Goal: Task Accomplishment & Management: Manage account settings

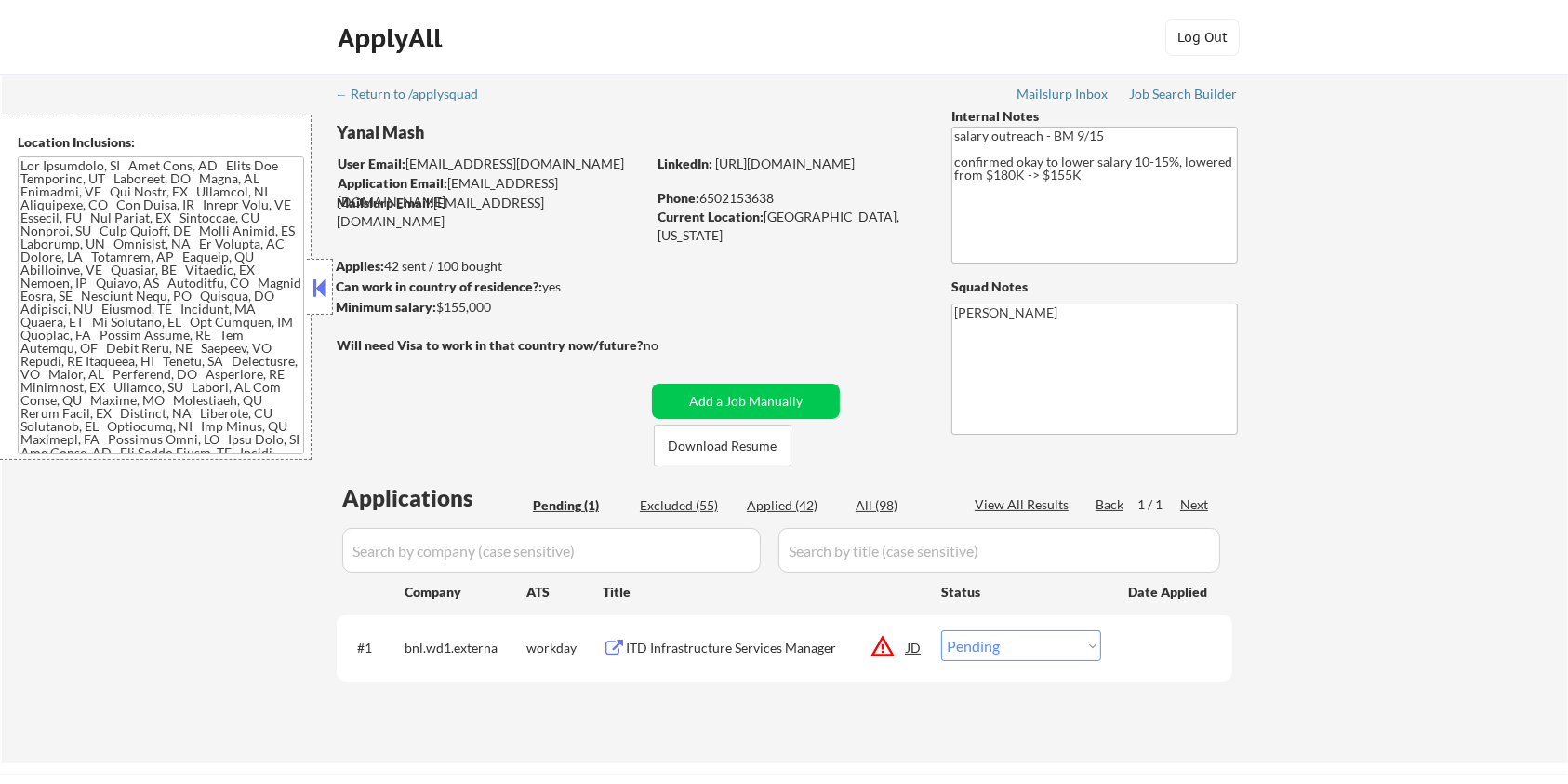
click at [692, 649] on div "ITD Infrastructure Services Manager" at bounding box center [766, 647] width 281 height 19
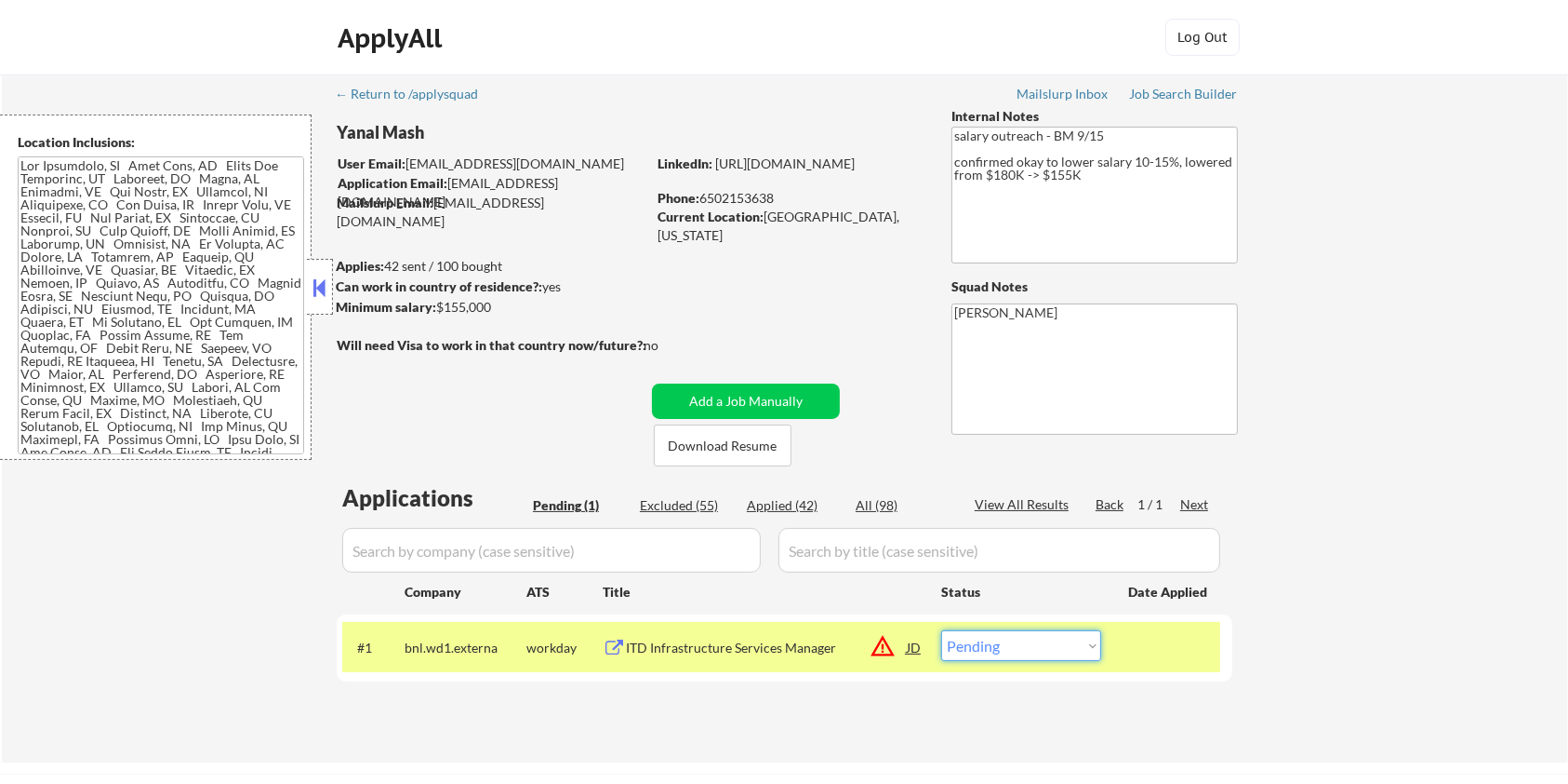
click at [1013, 652] on select "Choose an option... Pending Applied Excluded (Questions) Excluded (Expired) Exc…" at bounding box center [1021, 645] width 160 height 30
click at [941, 630] on select "Choose an option... Pending Applied Excluded (Questions) Excluded (Expired) Exc…" at bounding box center [1021, 645] width 160 height 30
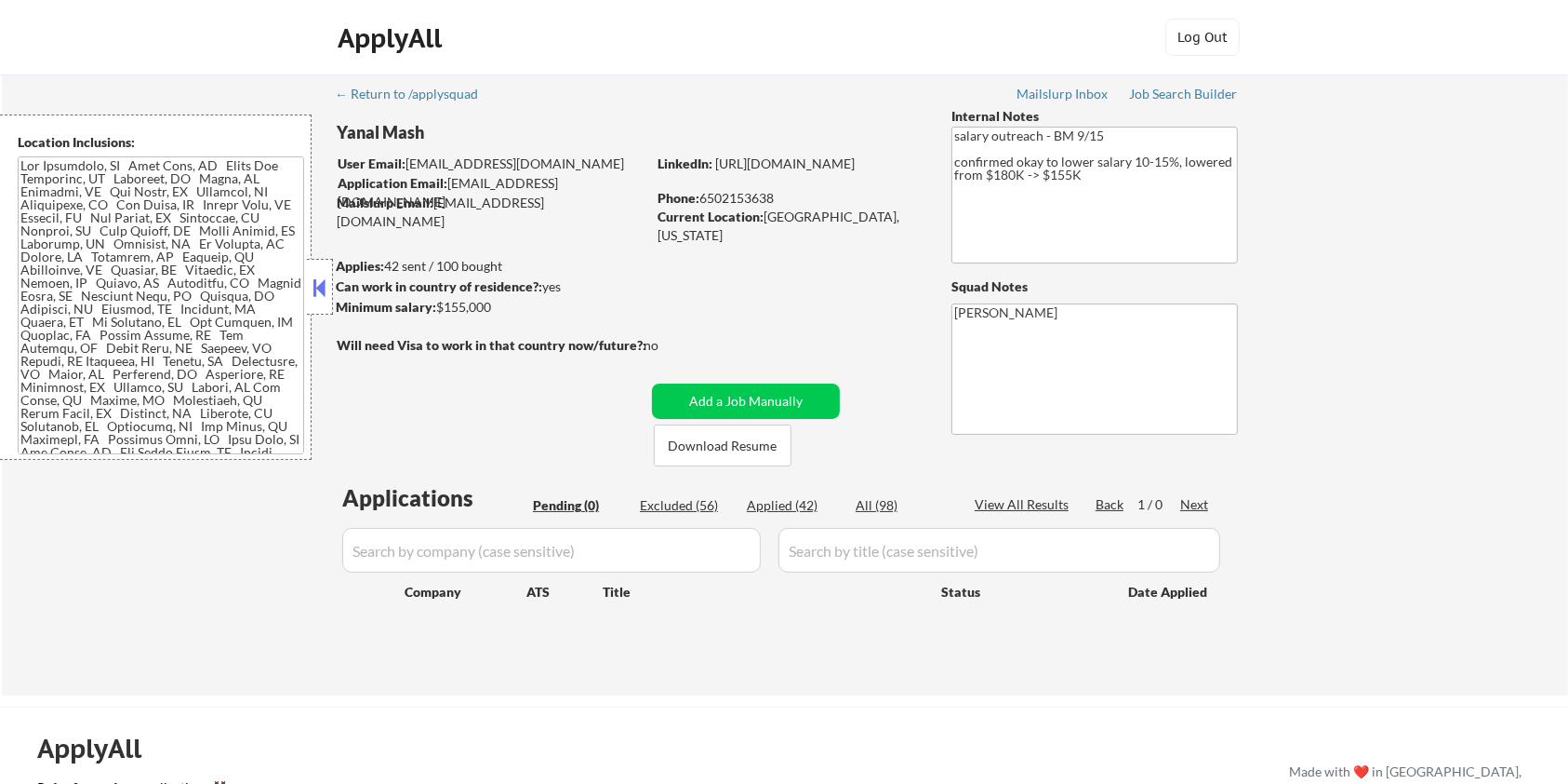
click at [676, 502] on div "Excluded (56)" at bounding box center [686, 505] width 93 height 19
select select ""excluded__salary_""
select select ""excluded__expired_""
select select ""excluded__bad_match_""
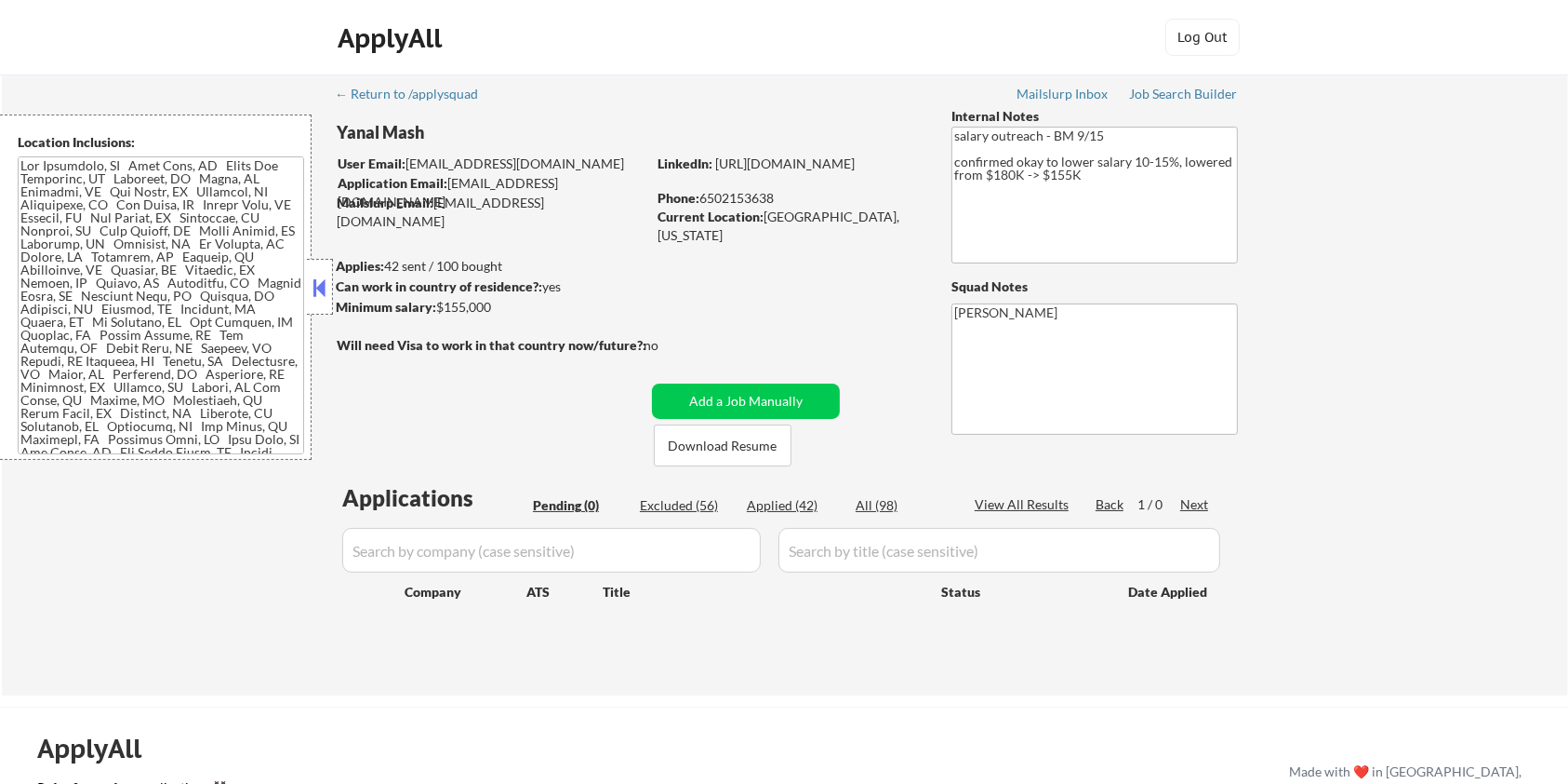
select select ""excluded""
select select ""excluded__bad_match_""
select select ""excluded__expired_""
select select ""excluded__salary_""
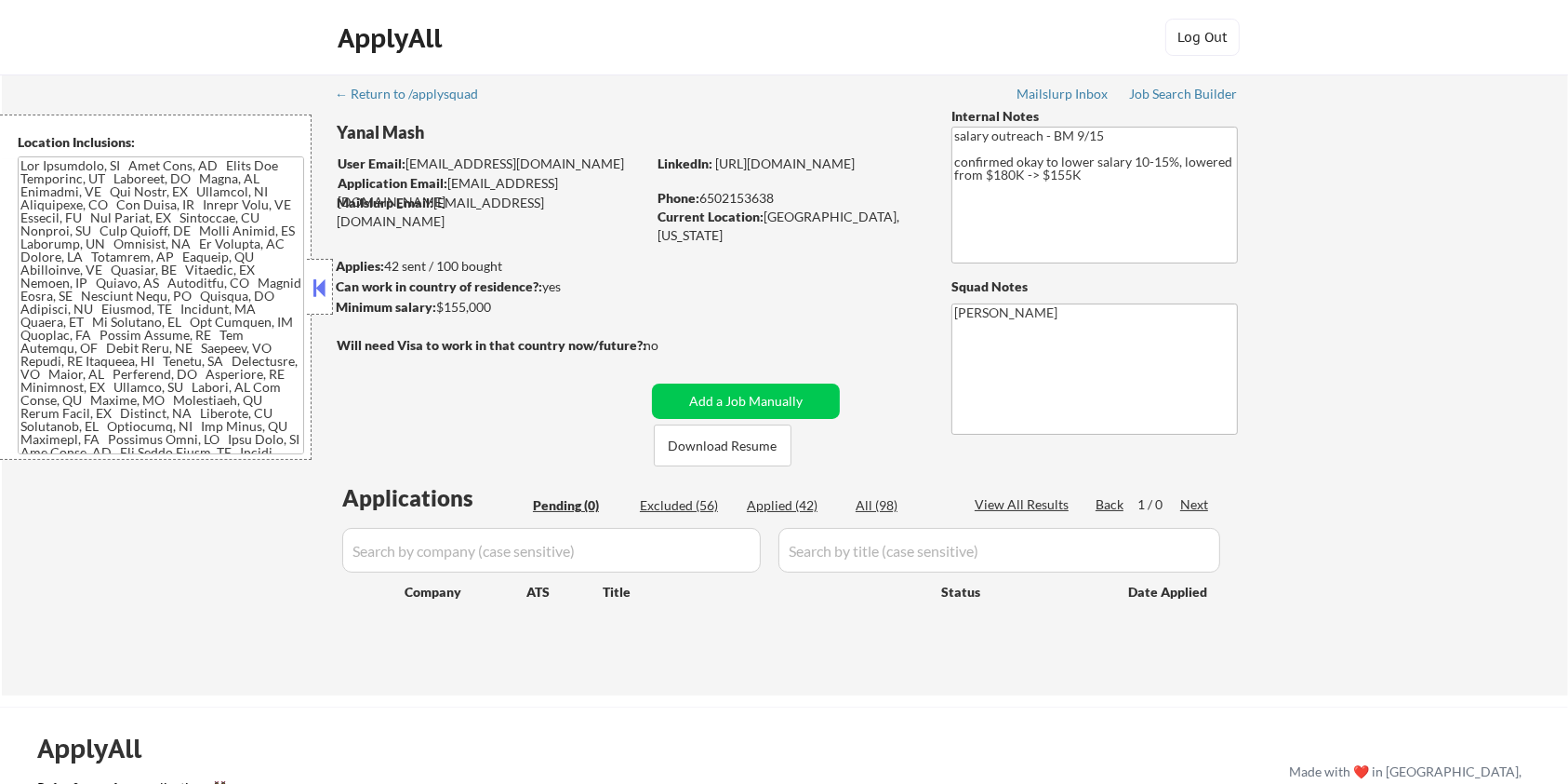
select select ""excluded""
select select ""excluded__salary_""
select select ""excluded__expired_""
select select ""excluded__bad_match_""
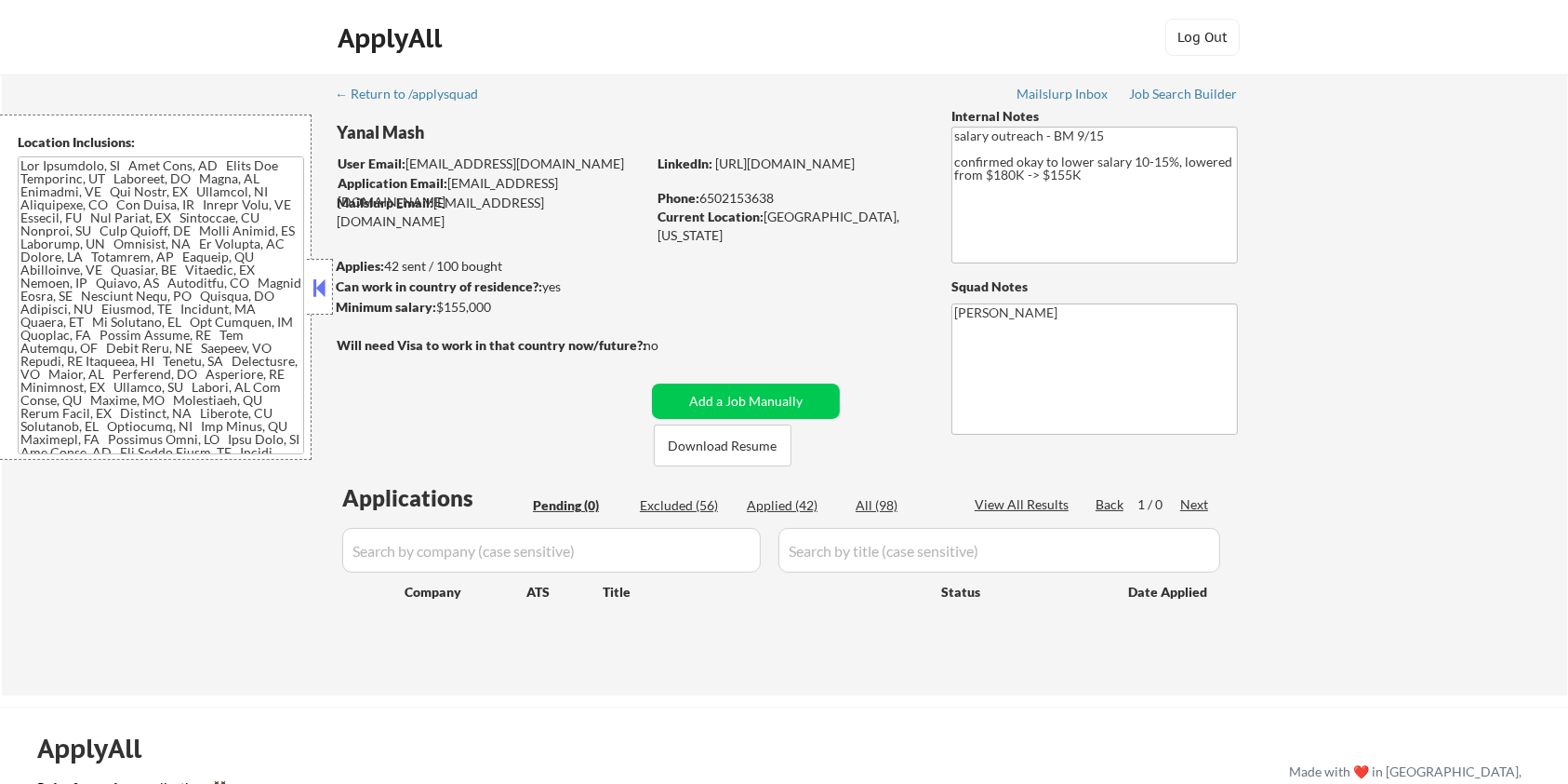
select select ""excluded__expired_""
select select ""excluded__salary_""
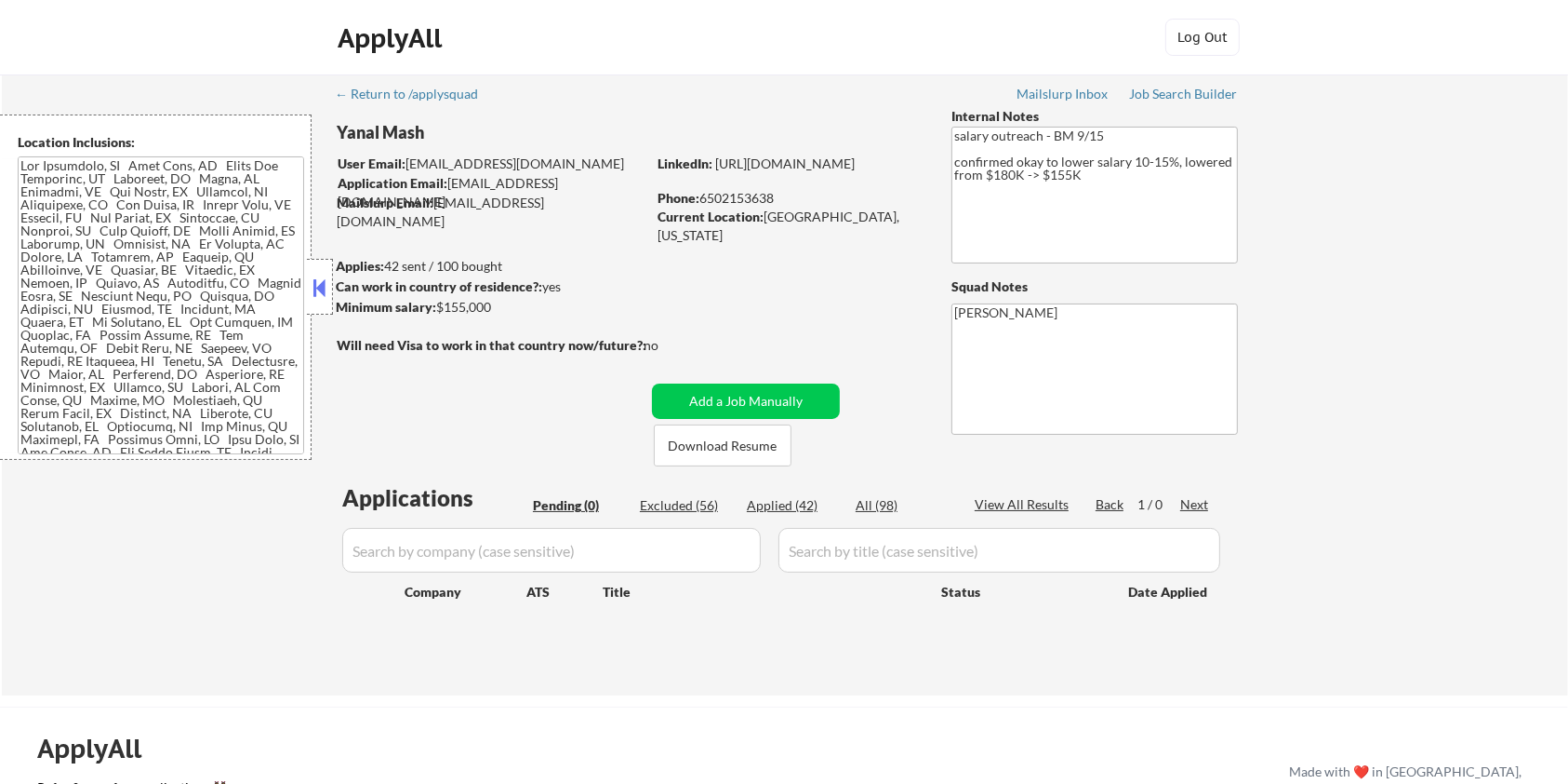
select select ""excluded""
select select ""excluded__expired_""
select select ""excluded__location_""
select select ""excluded__salary_""
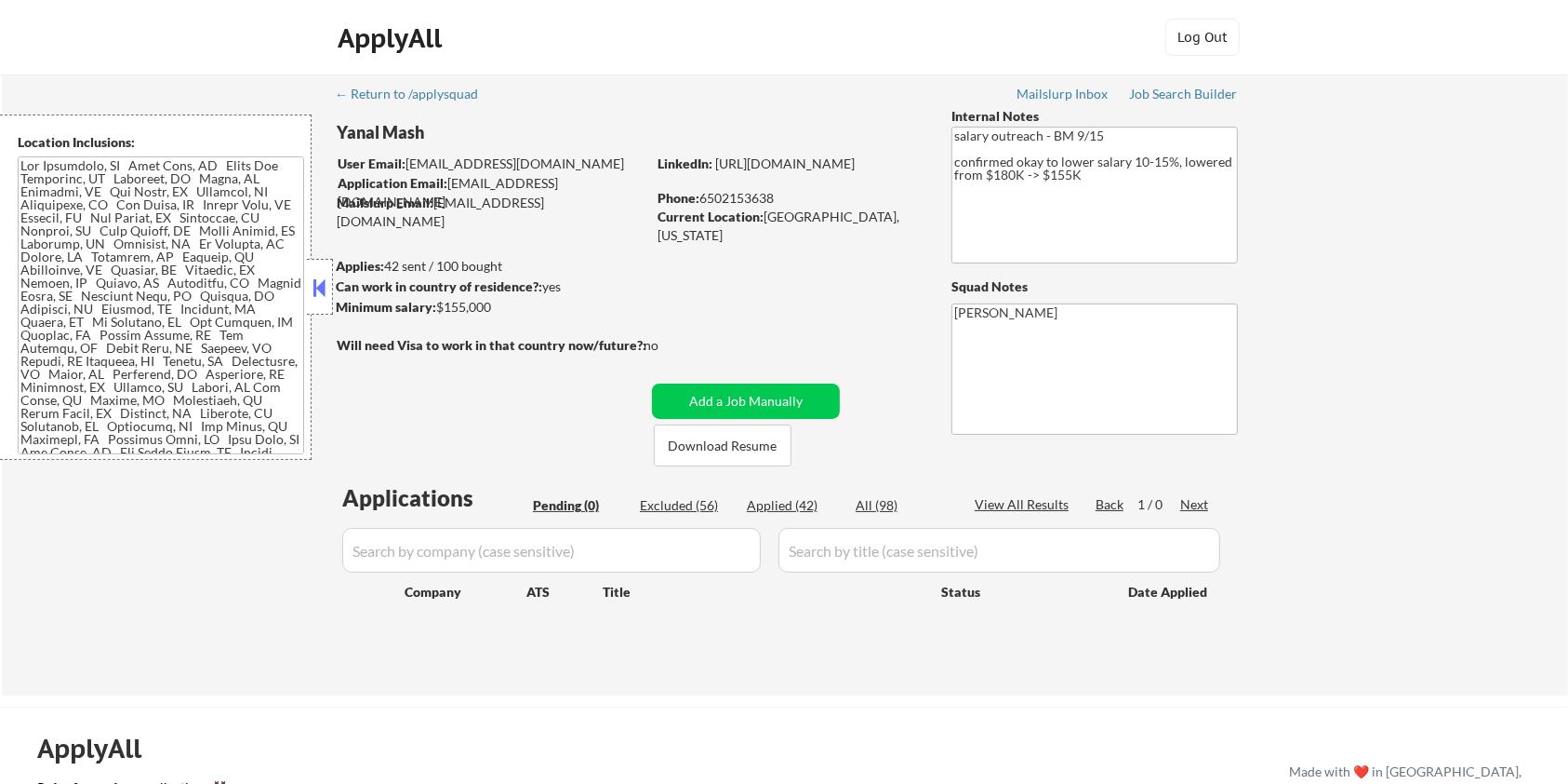
select select ""excluded__expired_""
select select ""excluded__location_""
select select ""excluded""
select select ""excluded__salary_""
select select ""excluded__expired_""
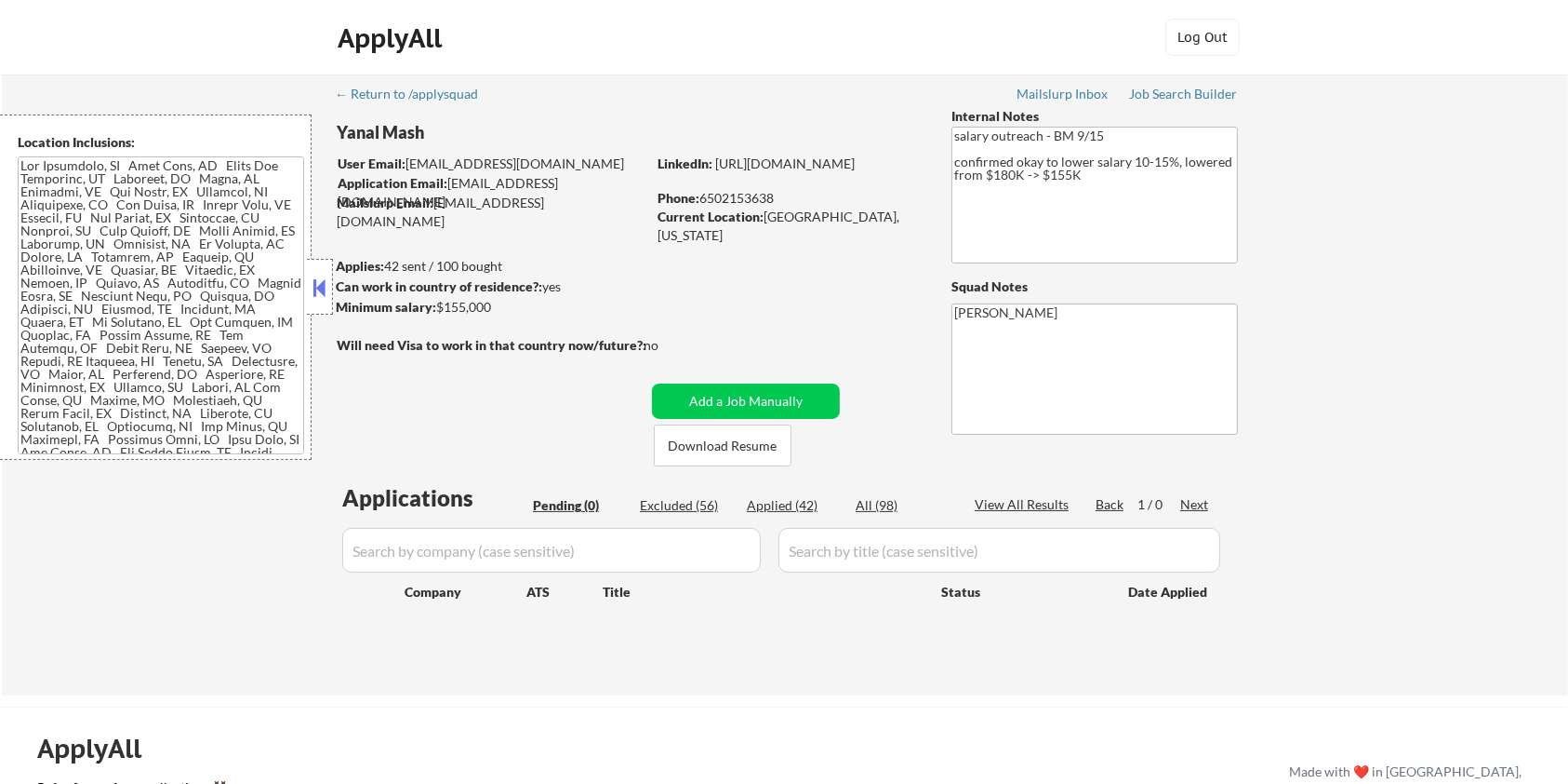
select select ""excluded__location_""
select select ""excluded__expired_""
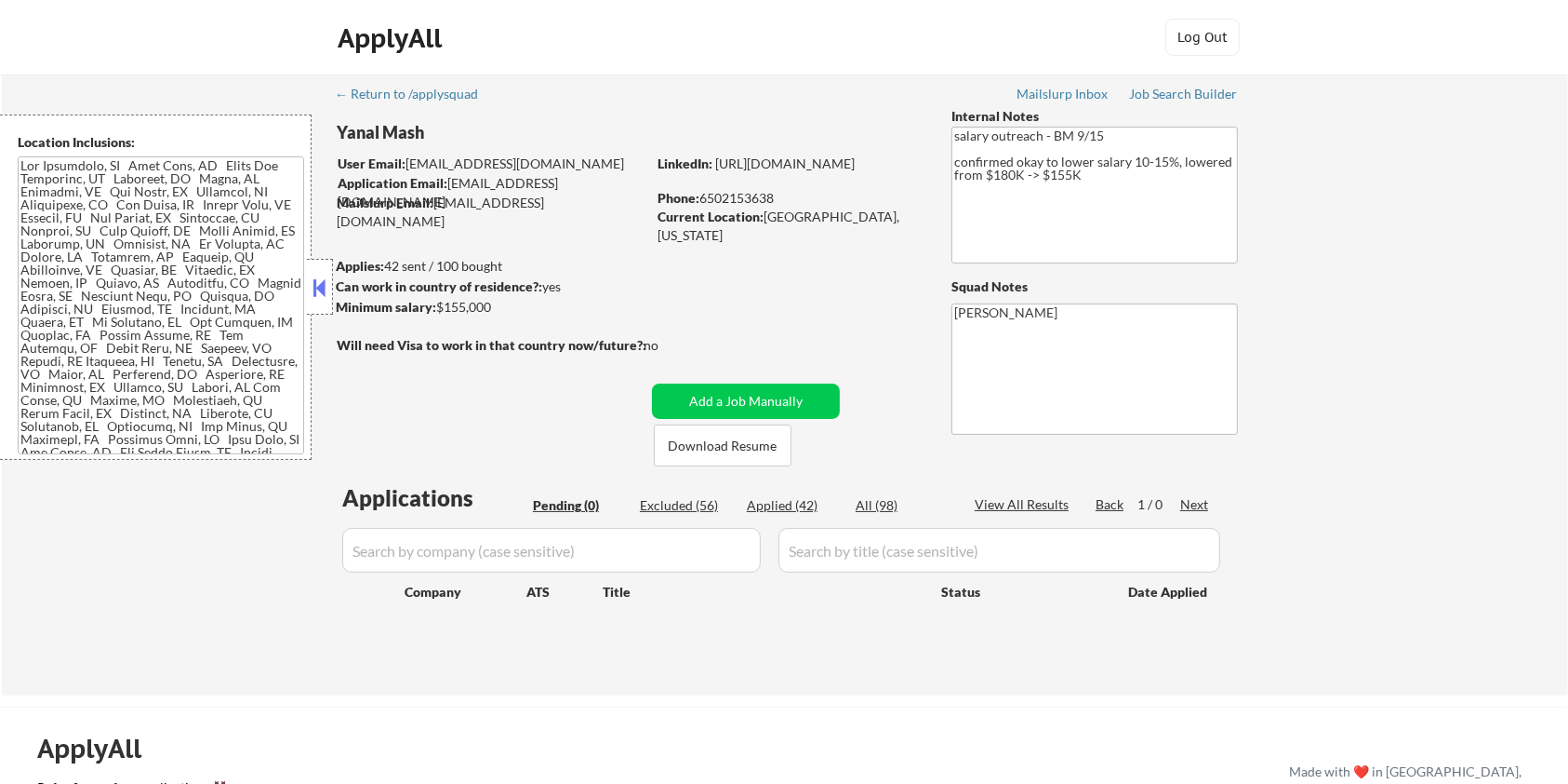
select select ""excluded__expired_""
select select ""excluded__bad_match_""
select select ""excluded__expired_""
select select ""excluded__bad_match_""
select select ""excluded""
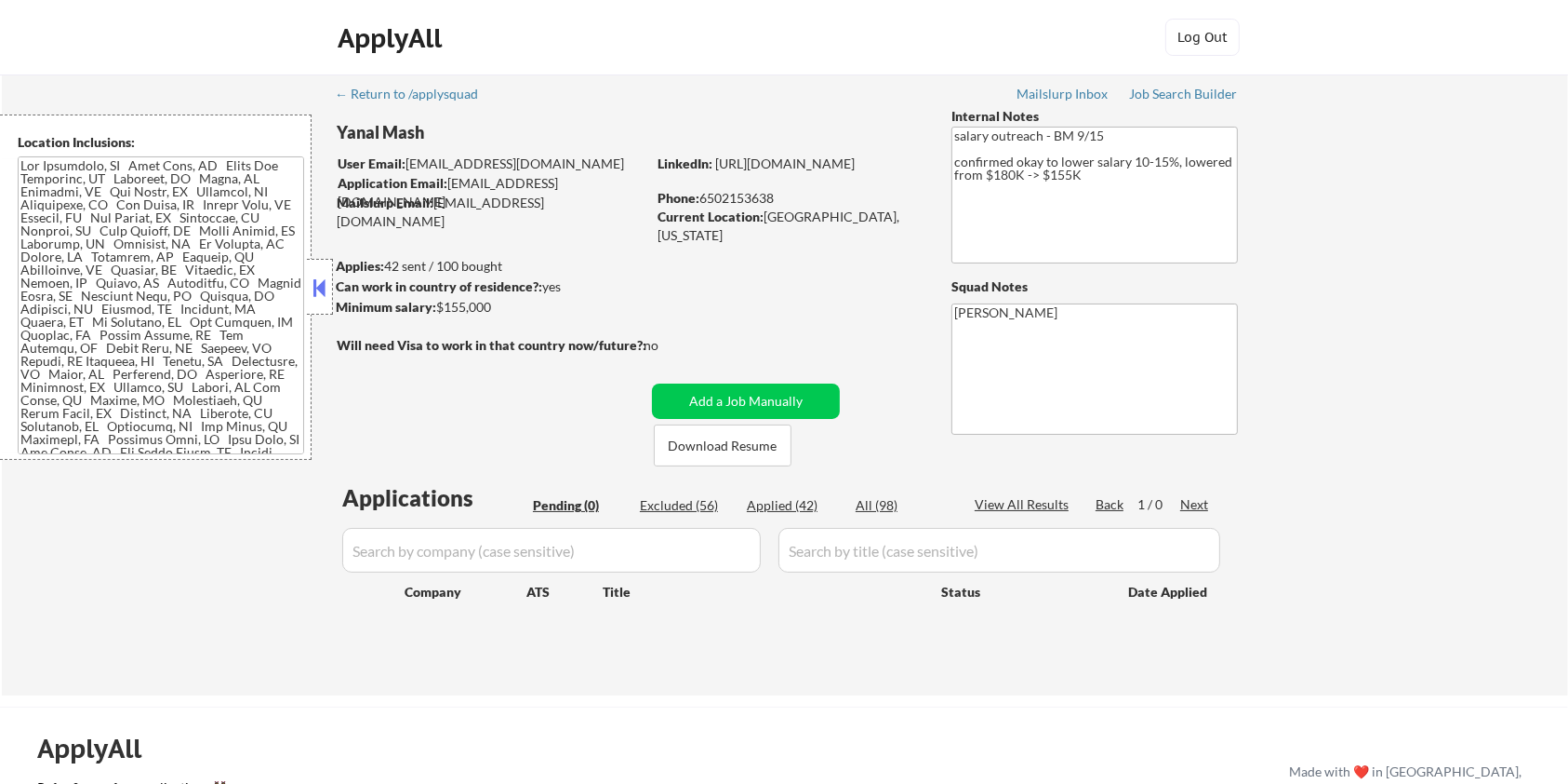
select select ""excluded""
select select ""excluded__bad_match_""
select select ""excluded__expired_""
select select ""excluded__bad_match_""
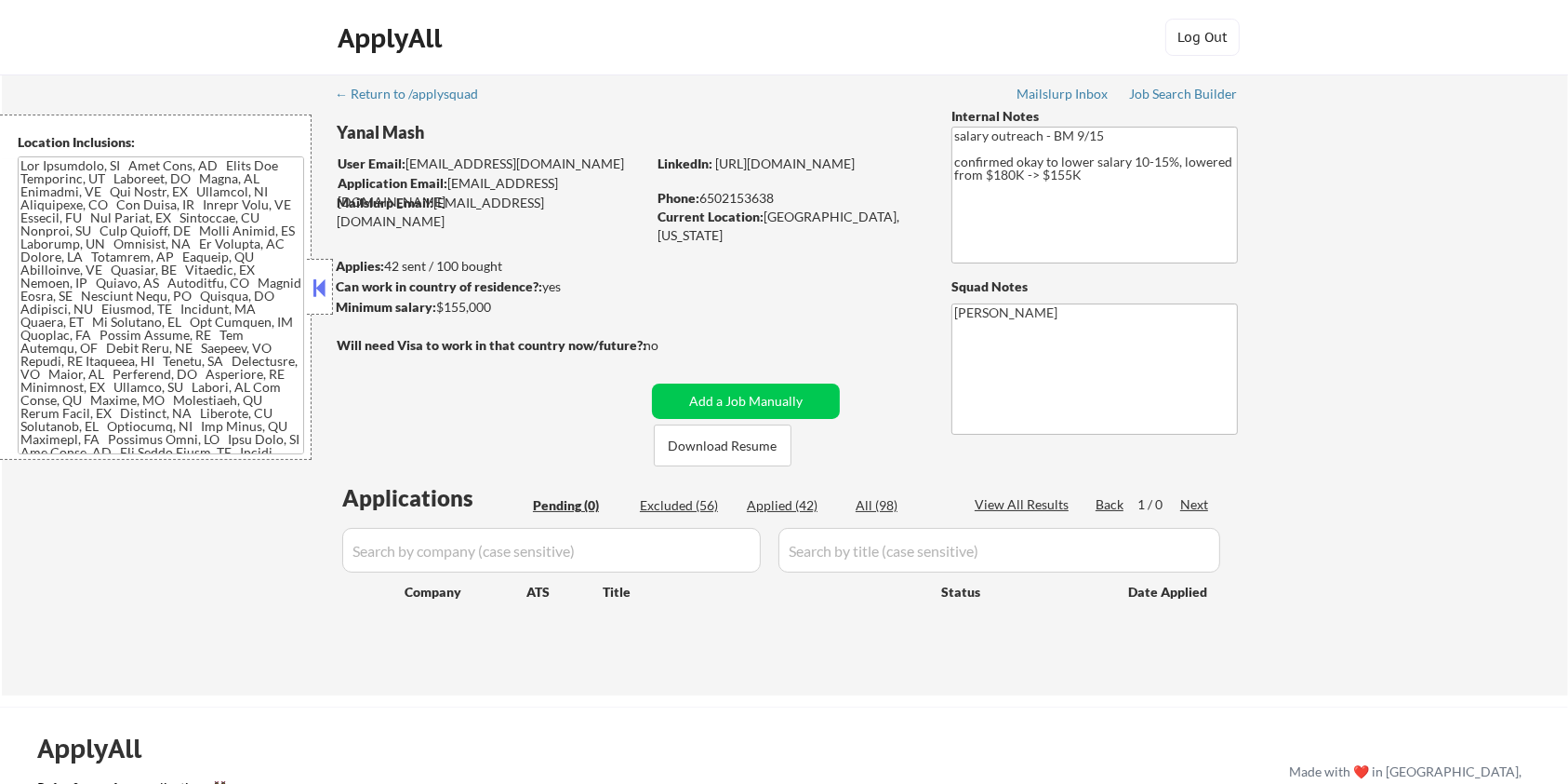
select select ""excluded__bad_match_""
select select ""excluded__expired_""
select select ""excluded__bad_match_""
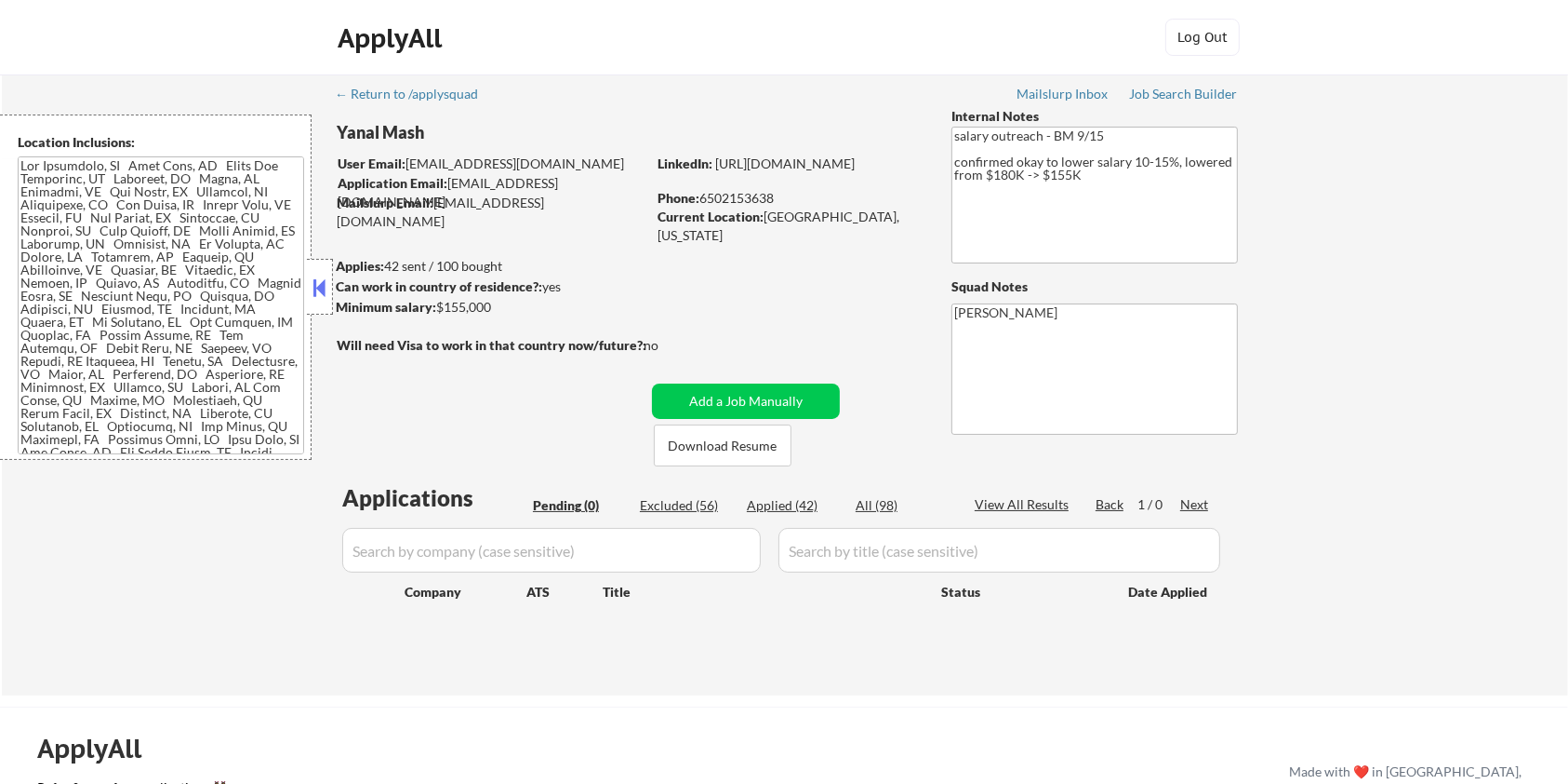
select select ""excluded__bad_match_""
select select ""excluded__location_""
select select ""excluded__expired_""
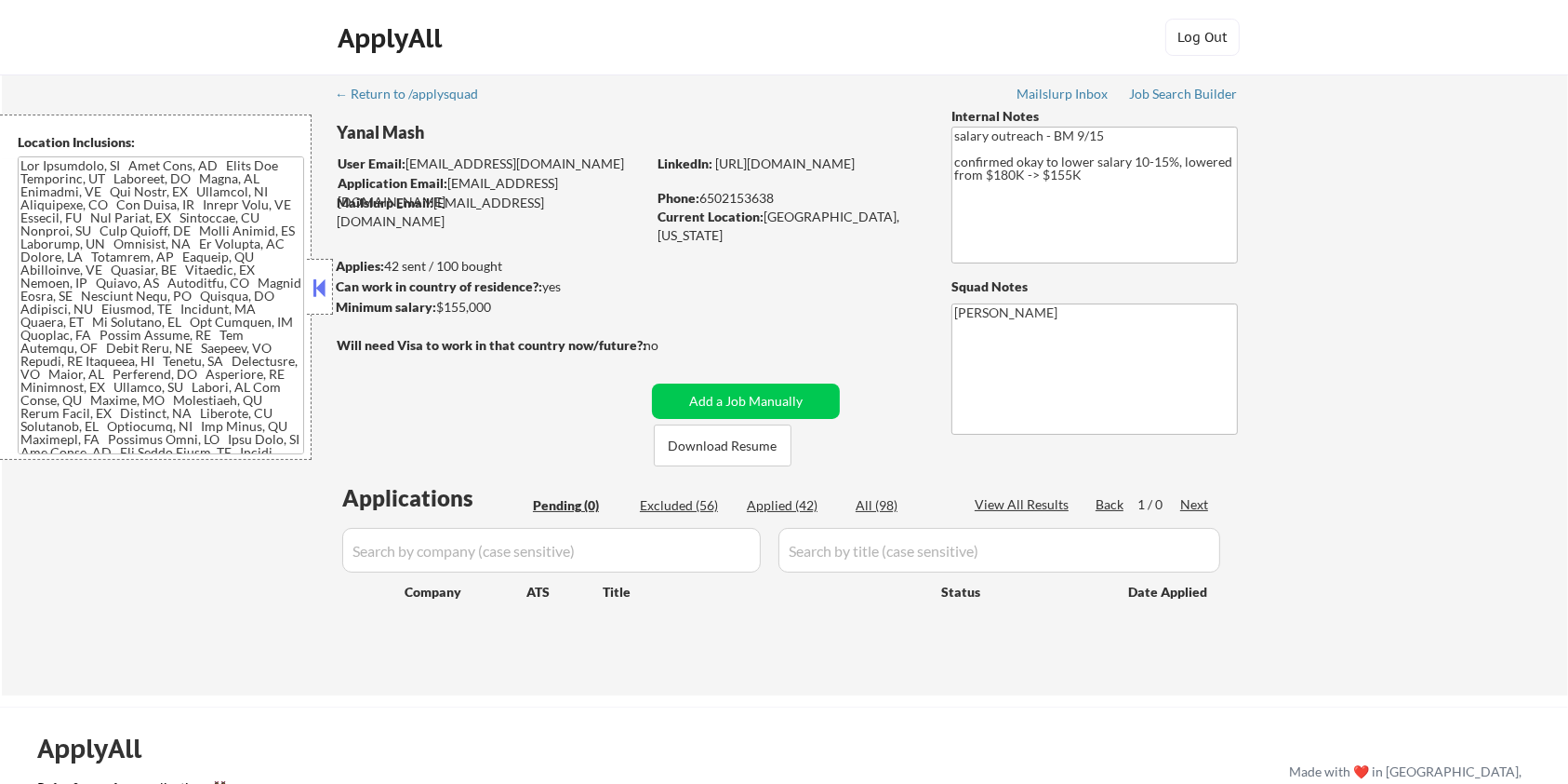
select select ""excluded__salary_""
select select ""excluded__bad_match_""
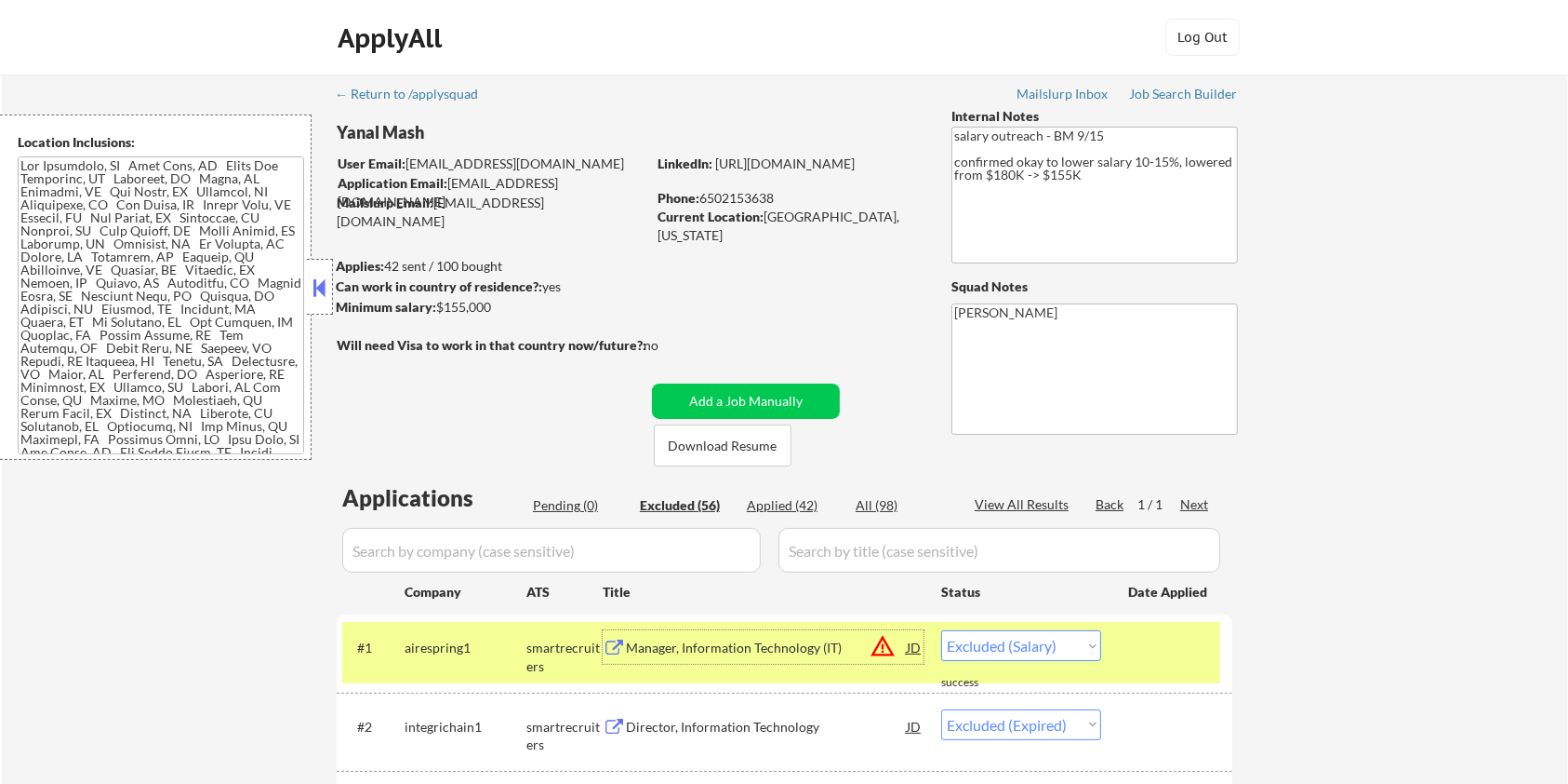
click at [720, 644] on div "Manager, Information Technology (IT)" at bounding box center [766, 647] width 281 height 19
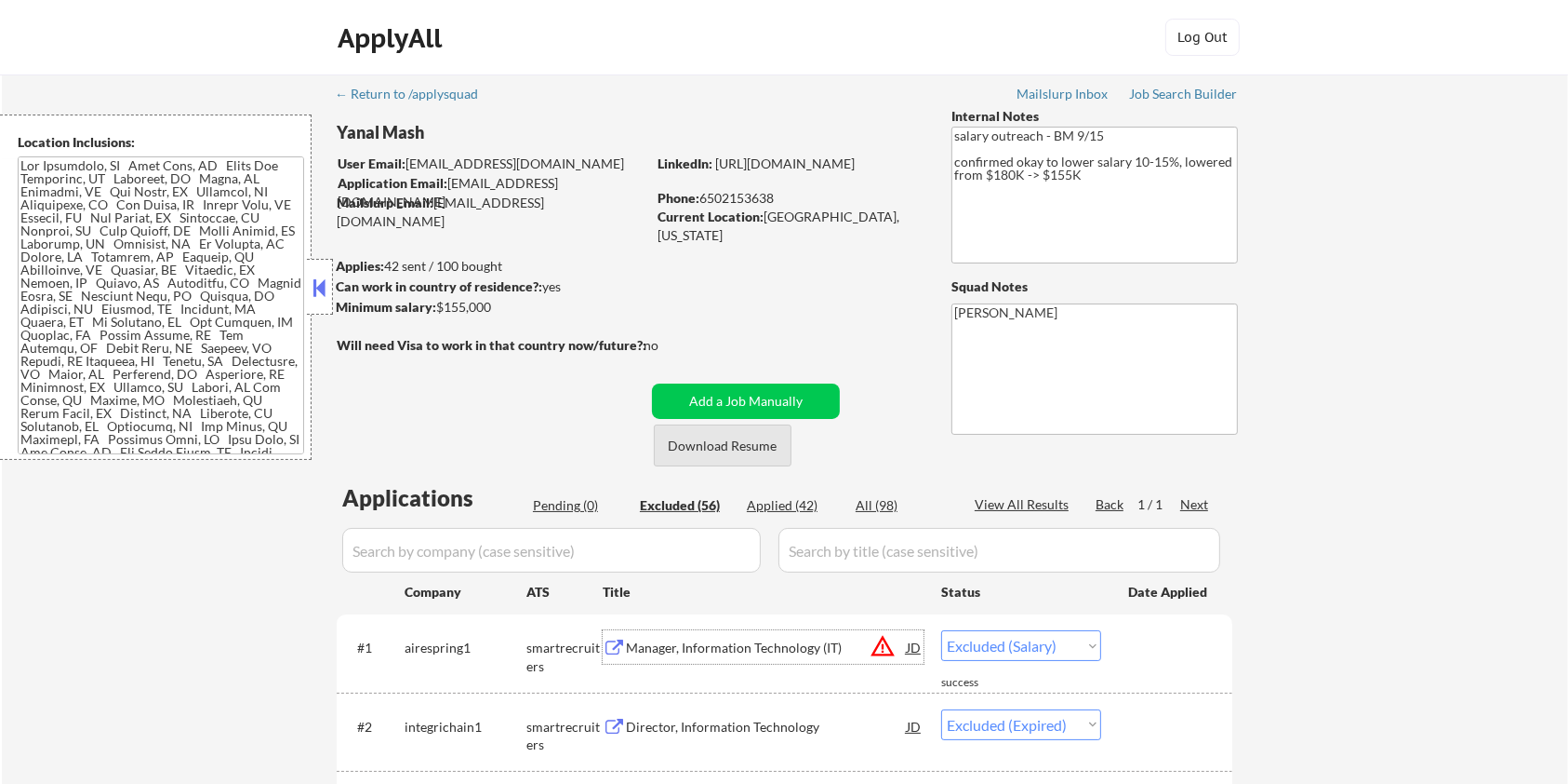
click at [750, 448] on button "Download Resume" at bounding box center [722, 445] width 137 height 42
drag, startPoint x: 499, startPoint y: 315, endPoint x: 479, endPoint y: 324, distance: 21.9
drag, startPoint x: 437, startPoint y: 309, endPoint x: 494, endPoint y: 308, distance: 57.0
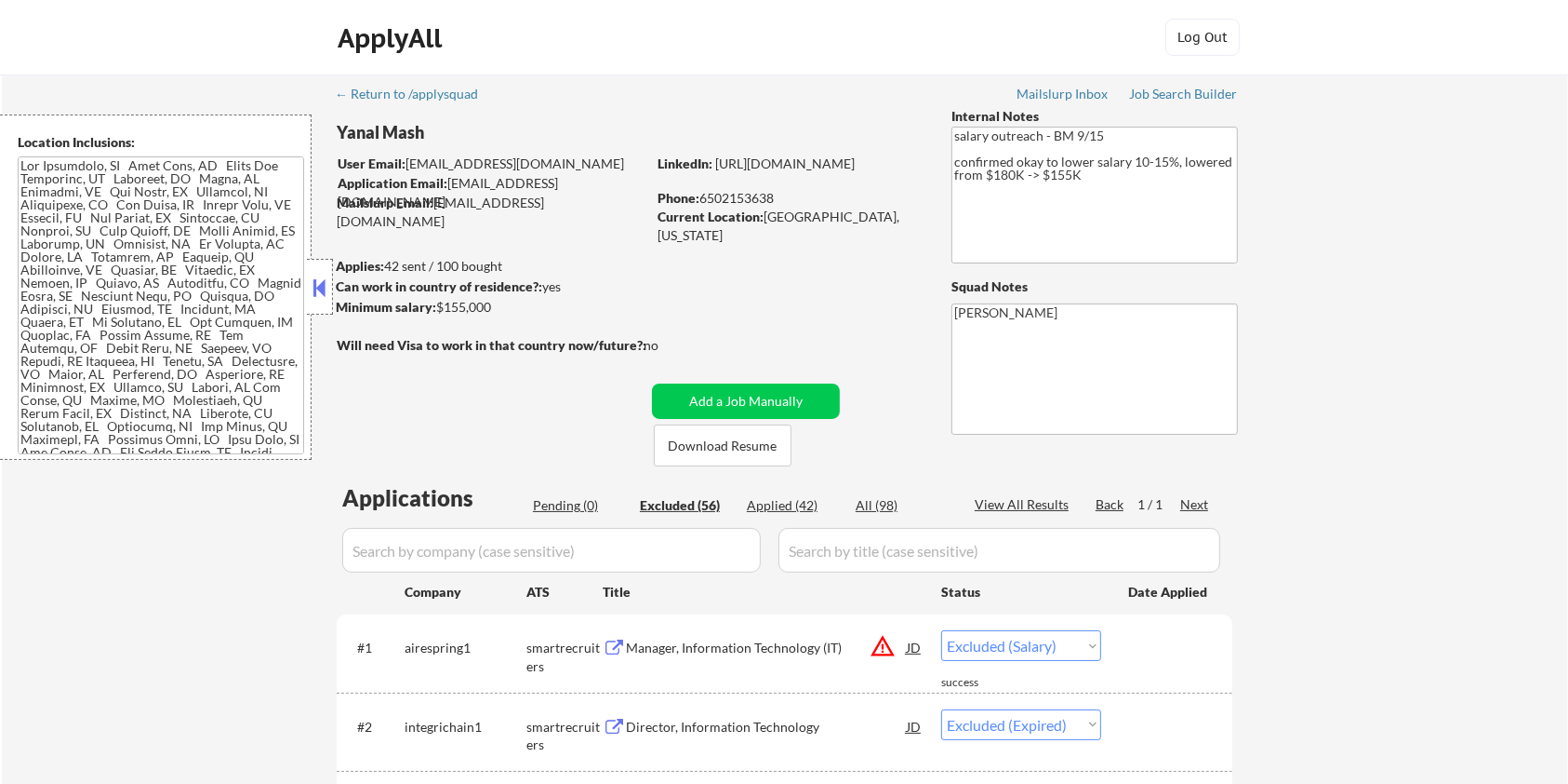
click at [494, 308] on div "Minimum salary: $155,000" at bounding box center [491, 306] width 310 height 19
copy div "$155,000"
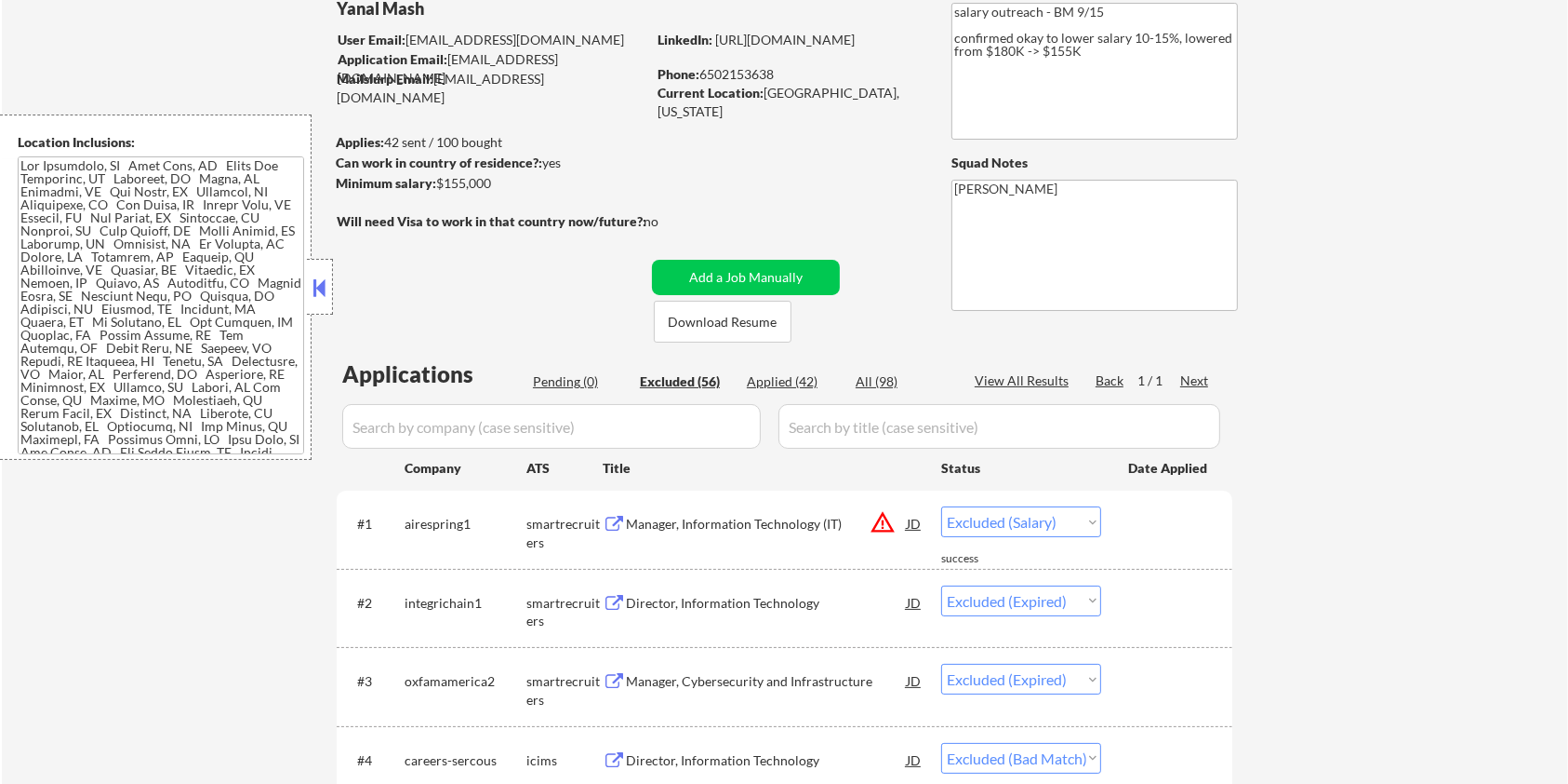
click at [1013, 520] on select "Choose an option... Pending Applied Excluded (Questions) Excluded (Expired) Exc…" at bounding box center [1021, 521] width 160 height 30
click at [941, 506] on select "Choose an option... Pending Applied Excluded (Questions) Excluded (Expired) Exc…" at bounding box center [1021, 521] width 160 height 30
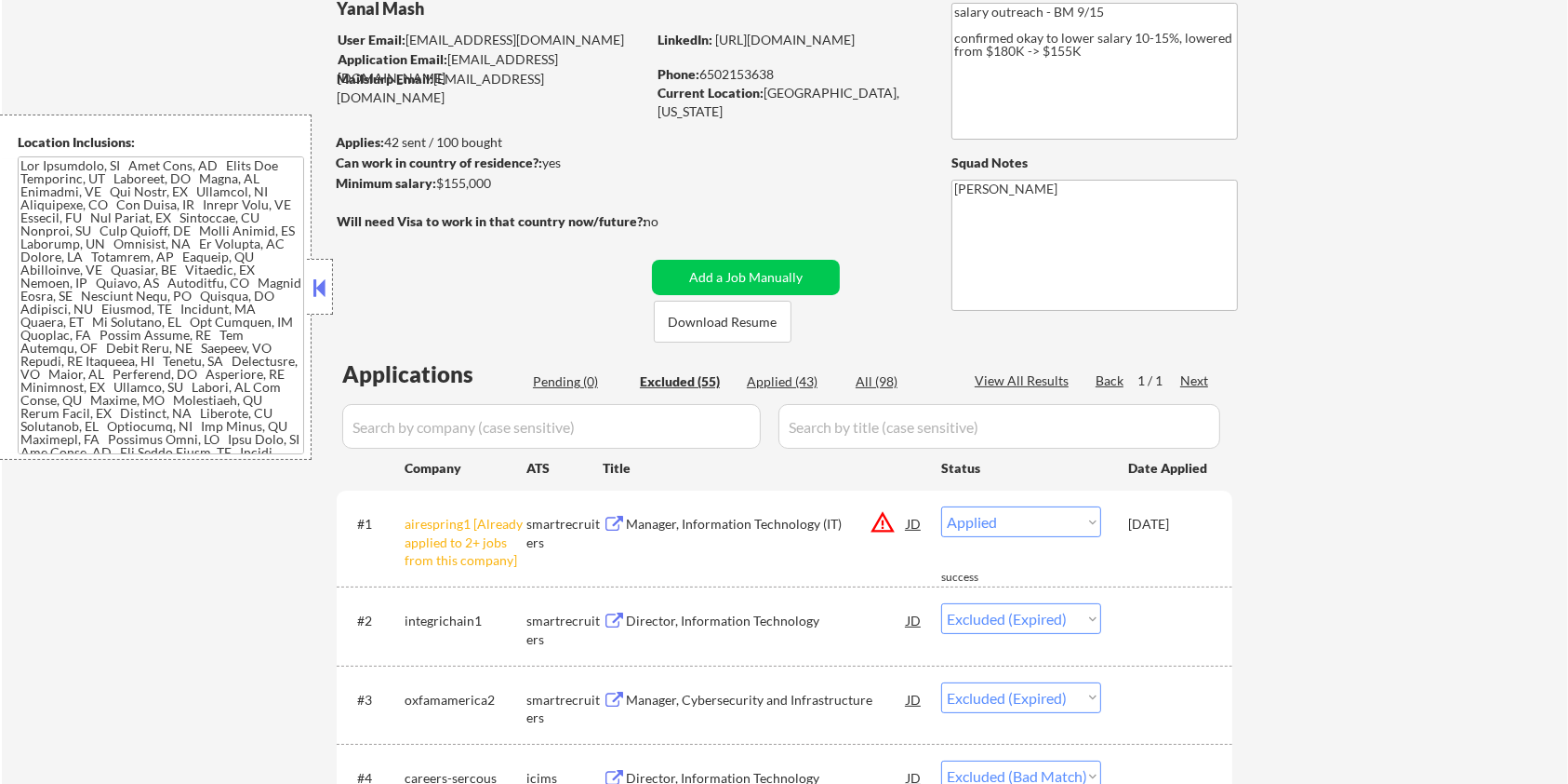
select select ""excluded__expired_""
select select ""excluded__bad_match_""
select select ""excluded""
select select ""excluded__bad_match_""
select select ""excluded__expired_""
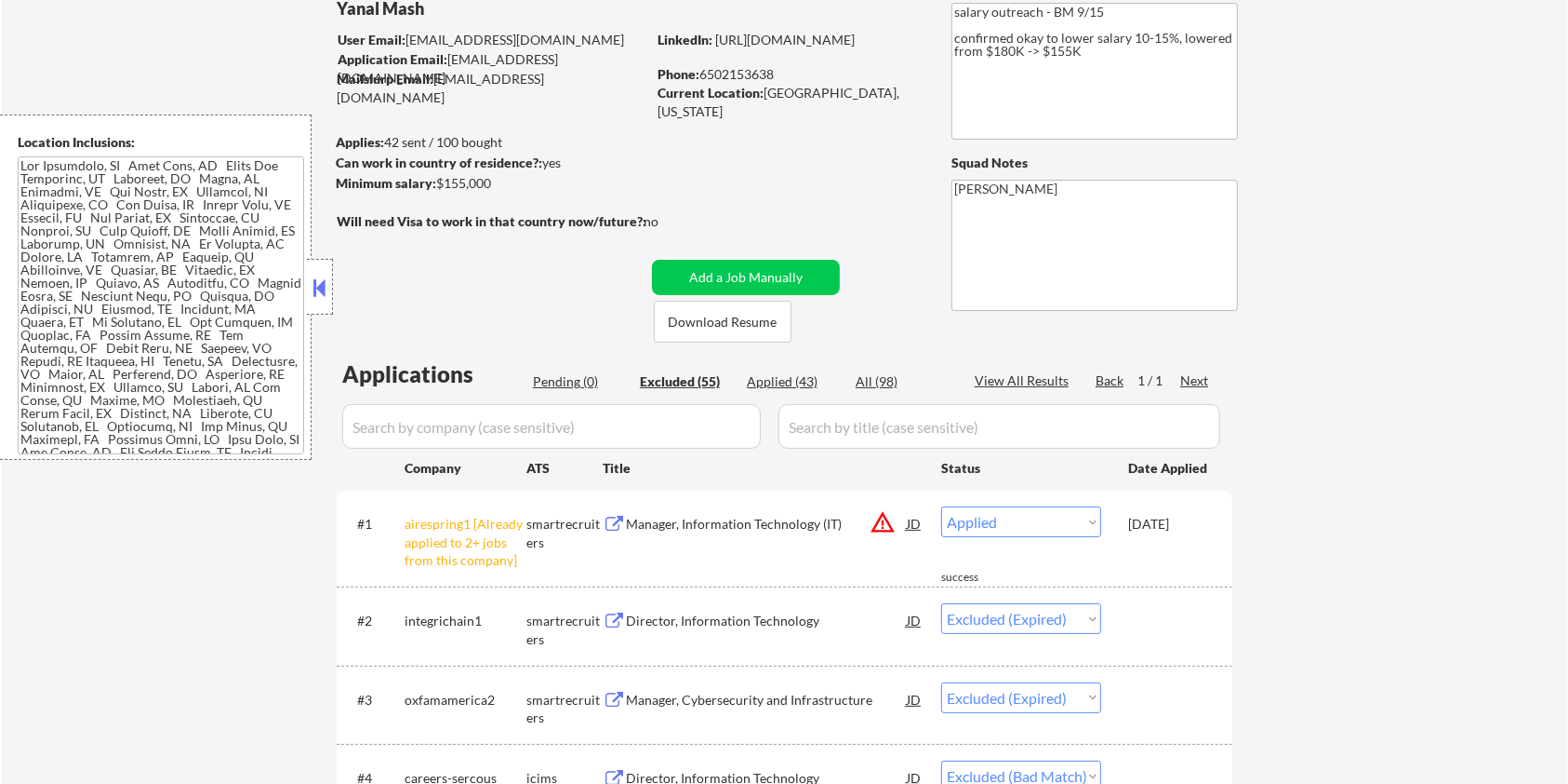
select select ""excluded__salary_""
select select ""excluded""
select select ""excluded__salary_""
select select ""excluded__expired_""
select select ""excluded__bad_match_""
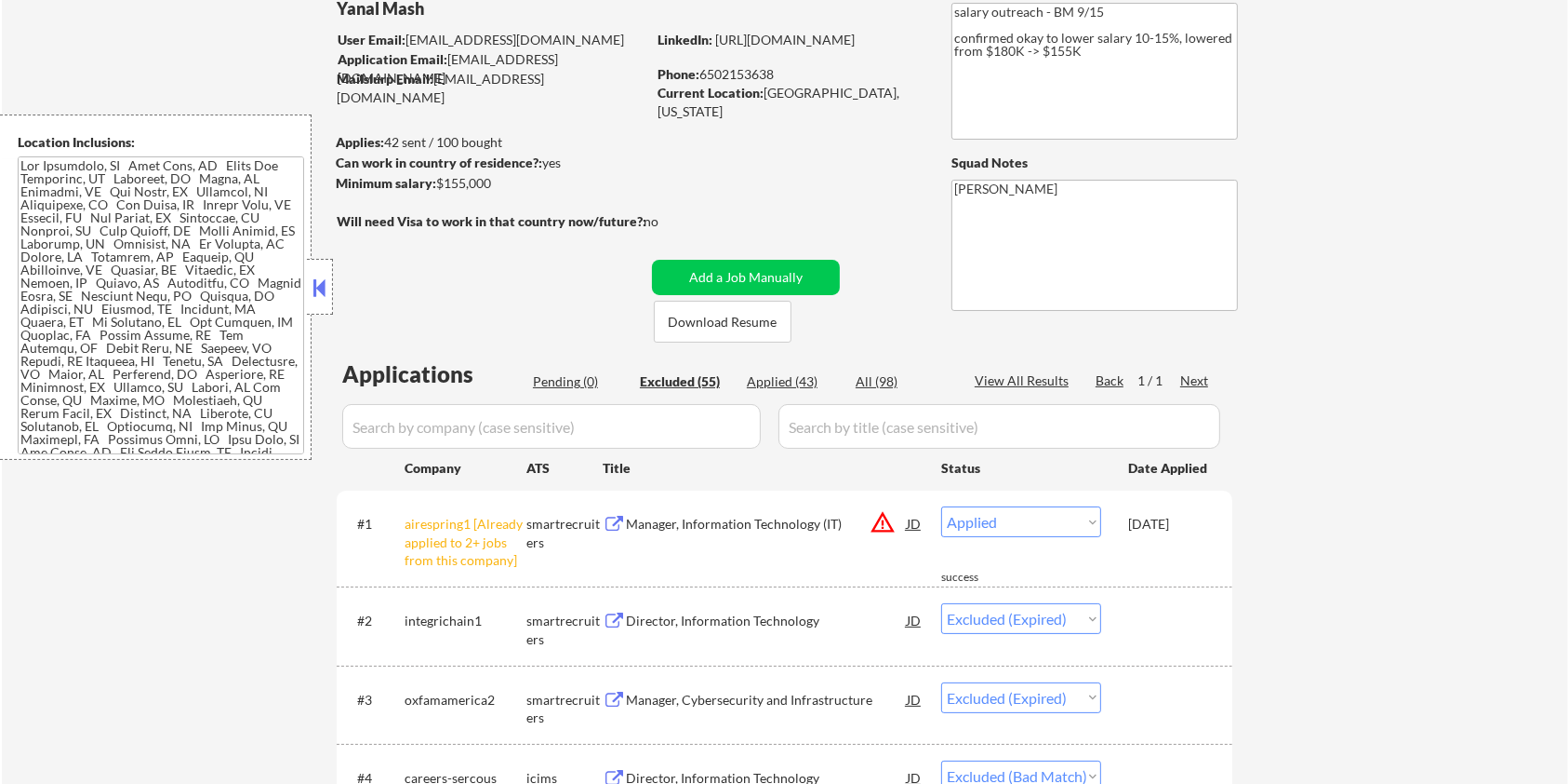
select select ""excluded__expired_""
select select ""excluded__salary_""
select select ""excluded""
select select ""excluded__expired_""
select select ""excluded__location_""
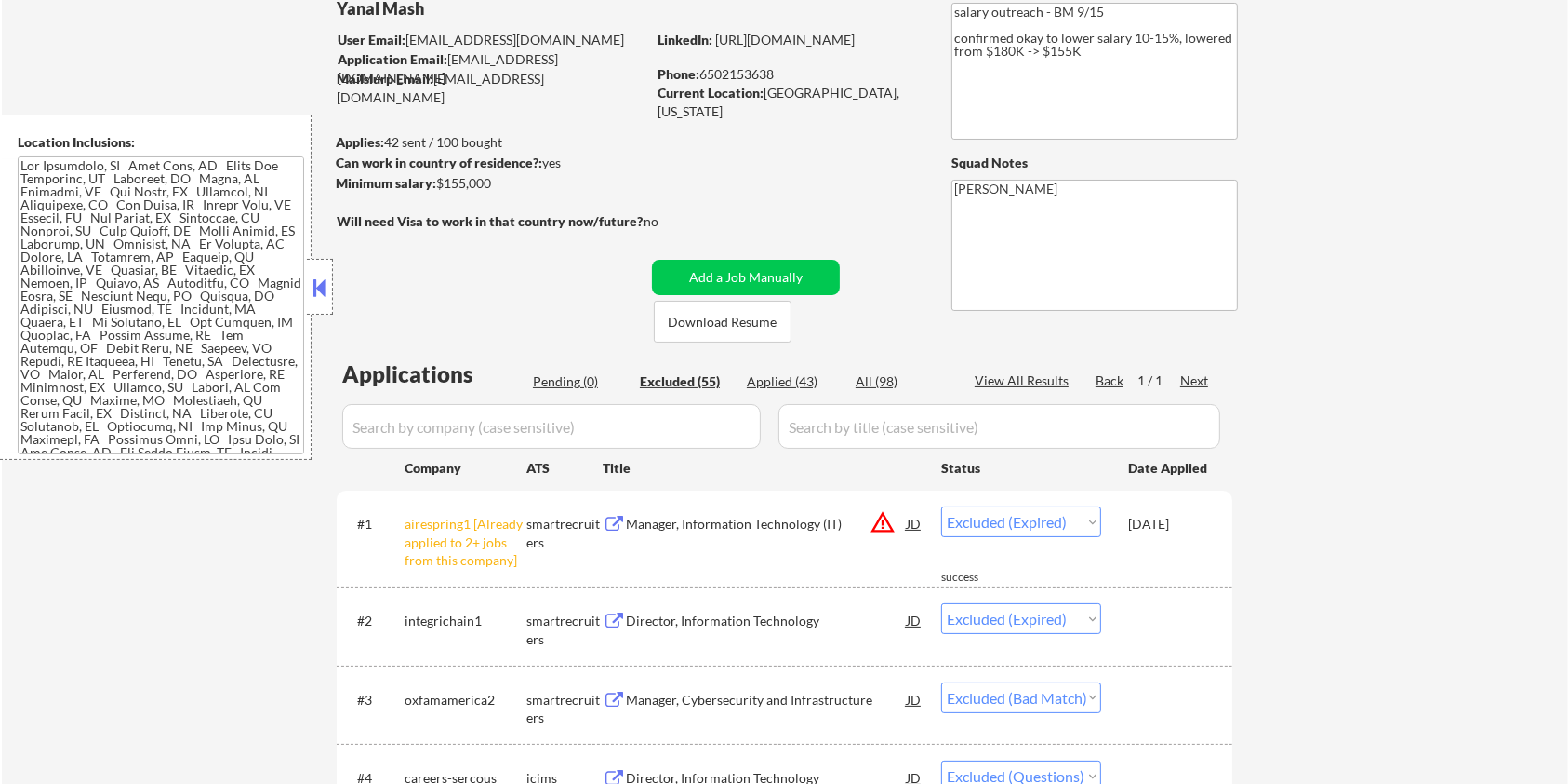
select select ""excluded__salary_""
select select ""excluded__expired_""
select select ""excluded__location_""
select select ""excluded""
select select ""excluded__salary_""
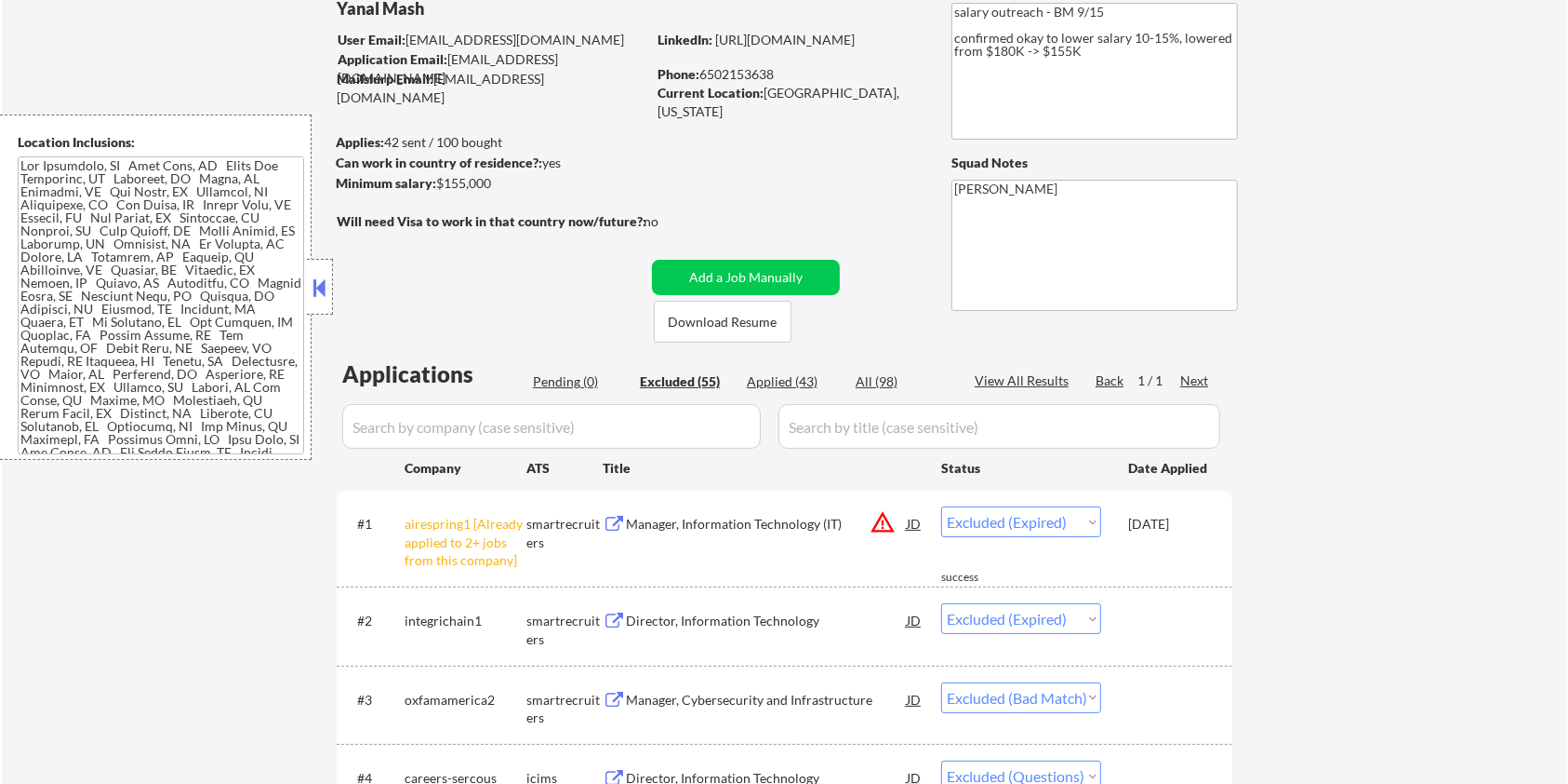
select select ""excluded__expired_""
select select ""excluded__location_""
select select ""excluded__expired_""
select select ""excluded__bad_match_""
select select ""excluded__expired_""
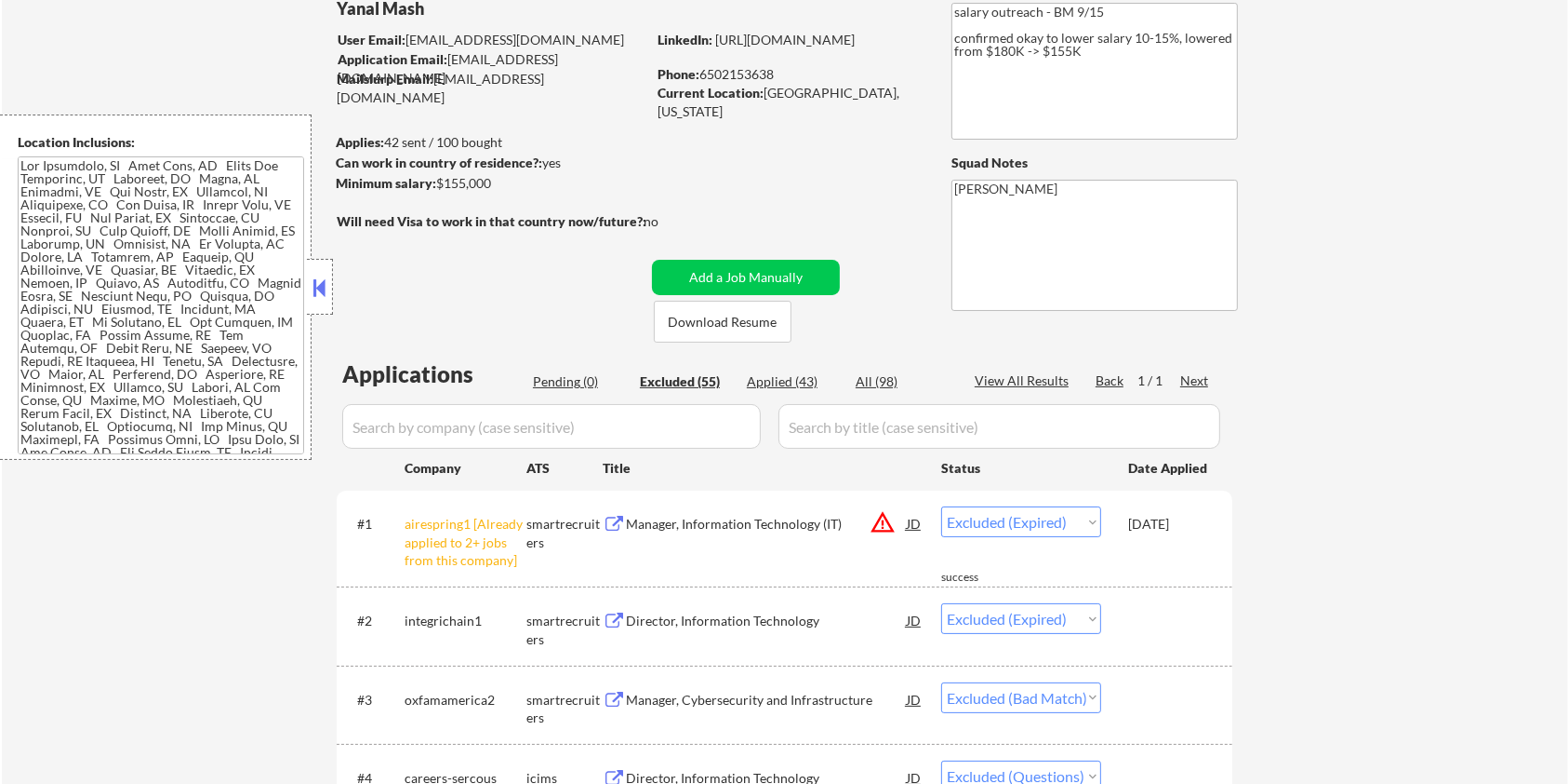
select select ""excluded__bad_match_""
select select ""excluded""
select select ""excluded__bad_match_""
select select ""excluded__expired_""
select select ""excluded__bad_match_""
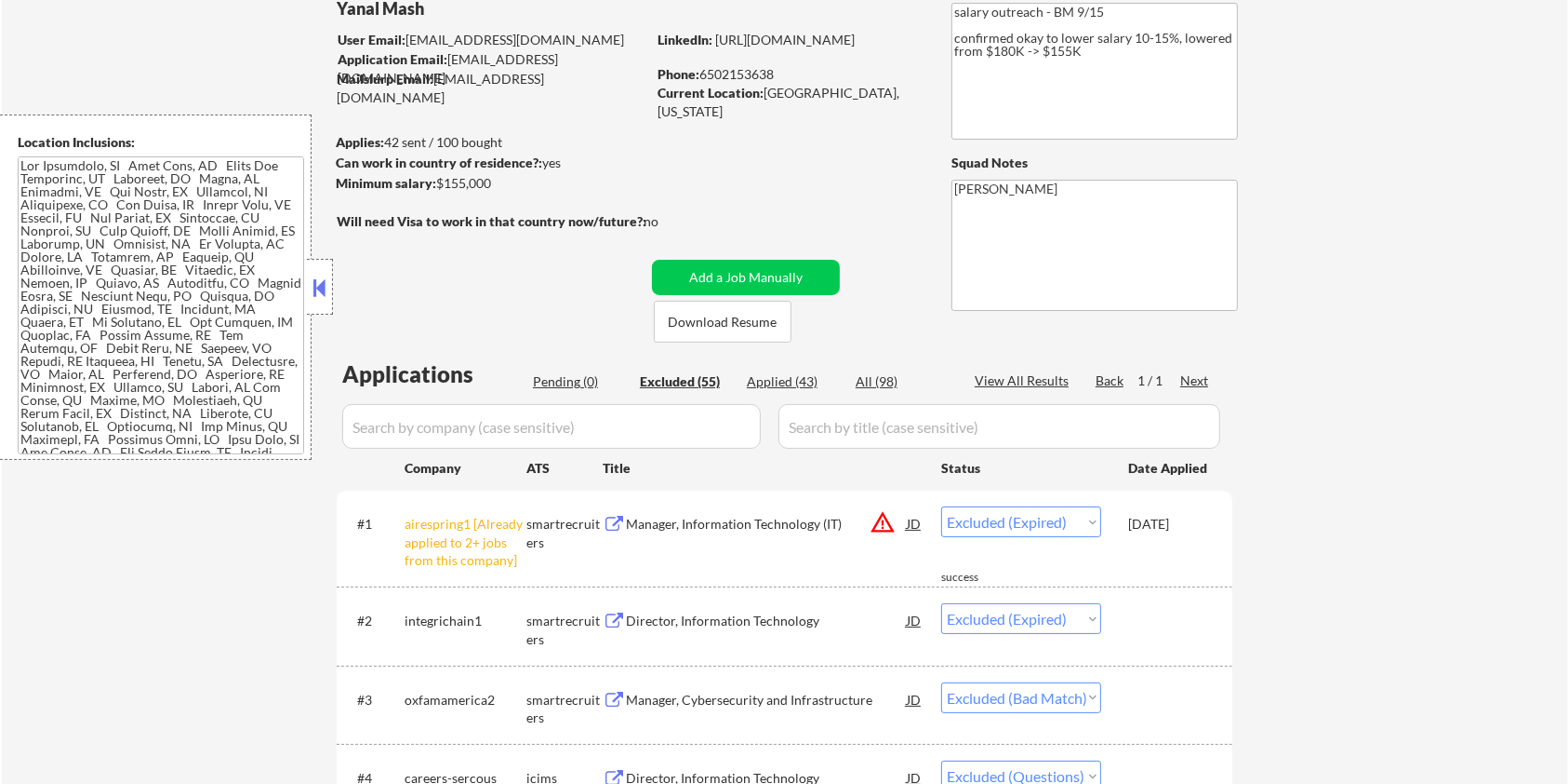
select select ""excluded__expired_""
select select ""excluded__bad_match_""
select select ""excluded__location_""
select select ""excluded__expired_""
select select ""excluded__salary_""
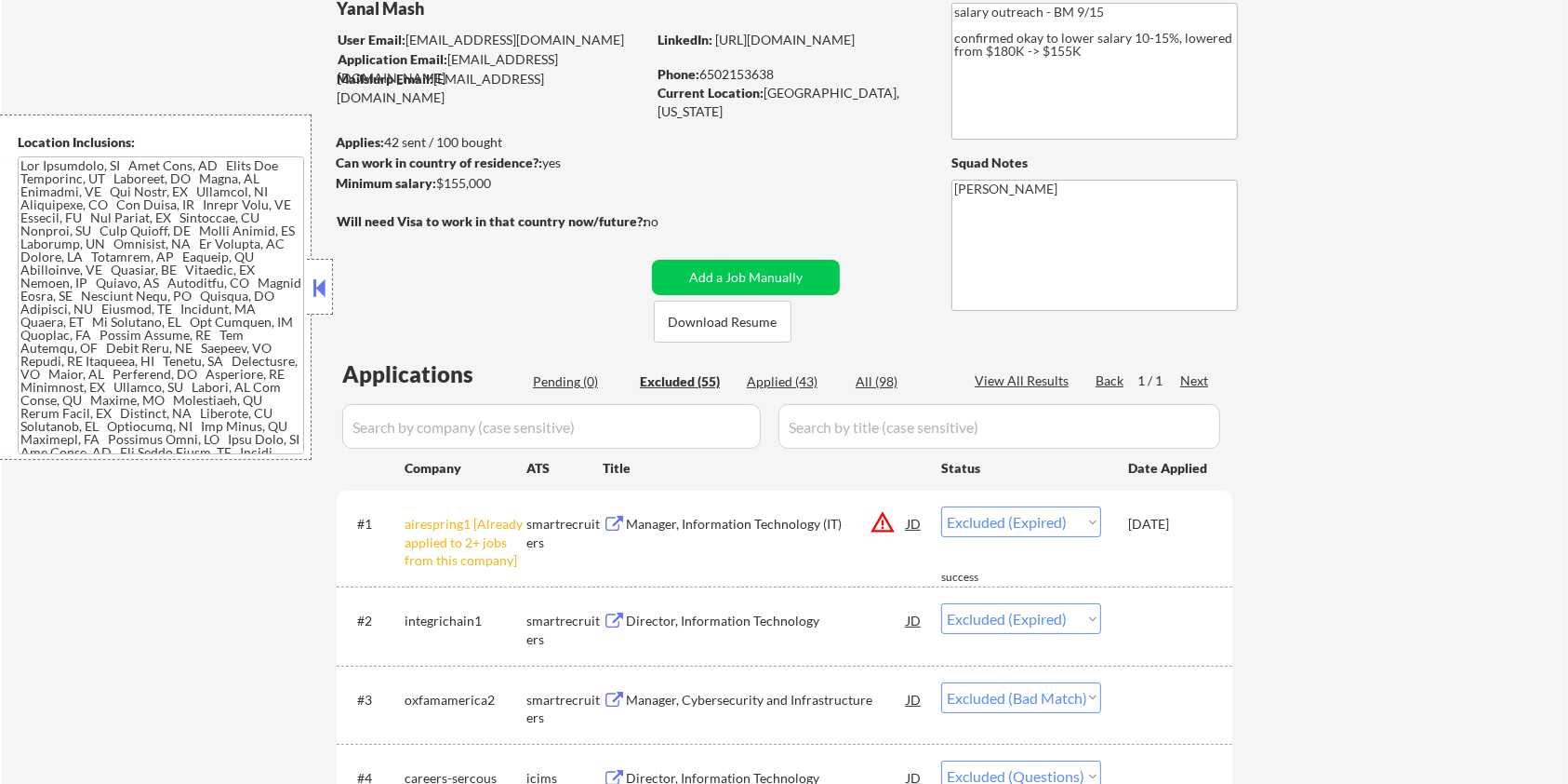
select select ""excluded__bad_match_""
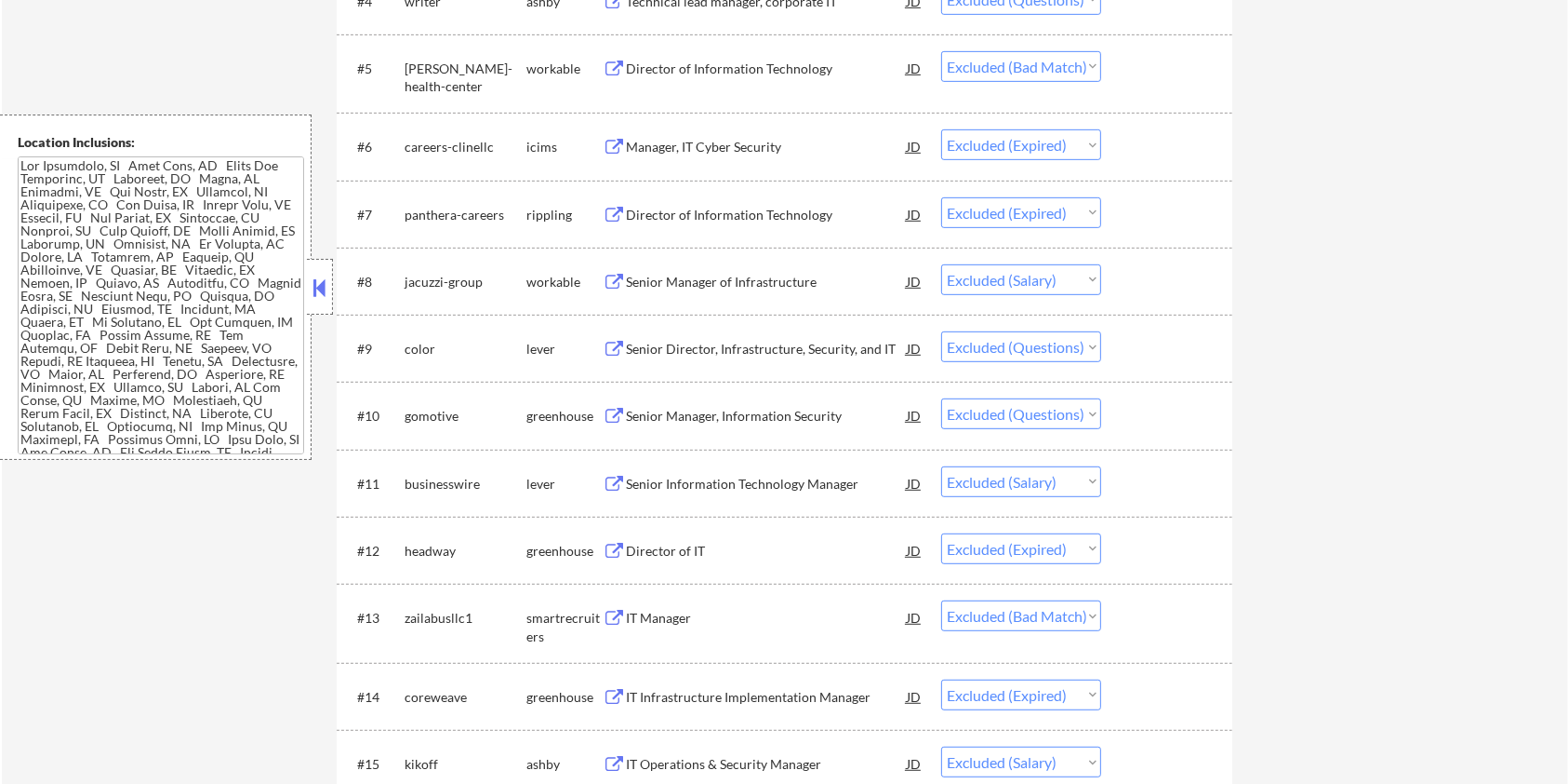
scroll to position [992, 0]
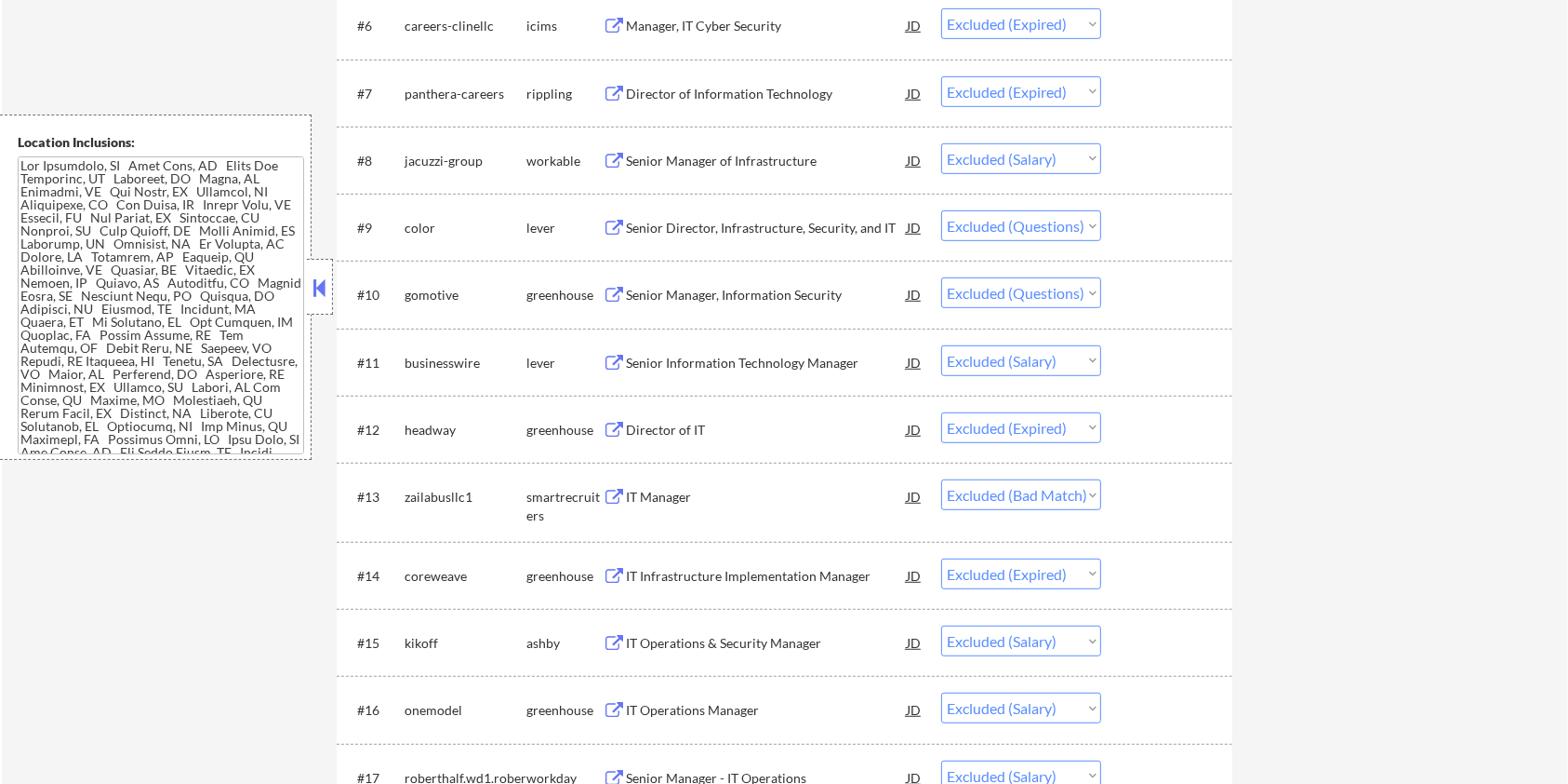
click at [740, 155] on div "Senior Manager of Infrastructure" at bounding box center [766, 161] width 281 height 19
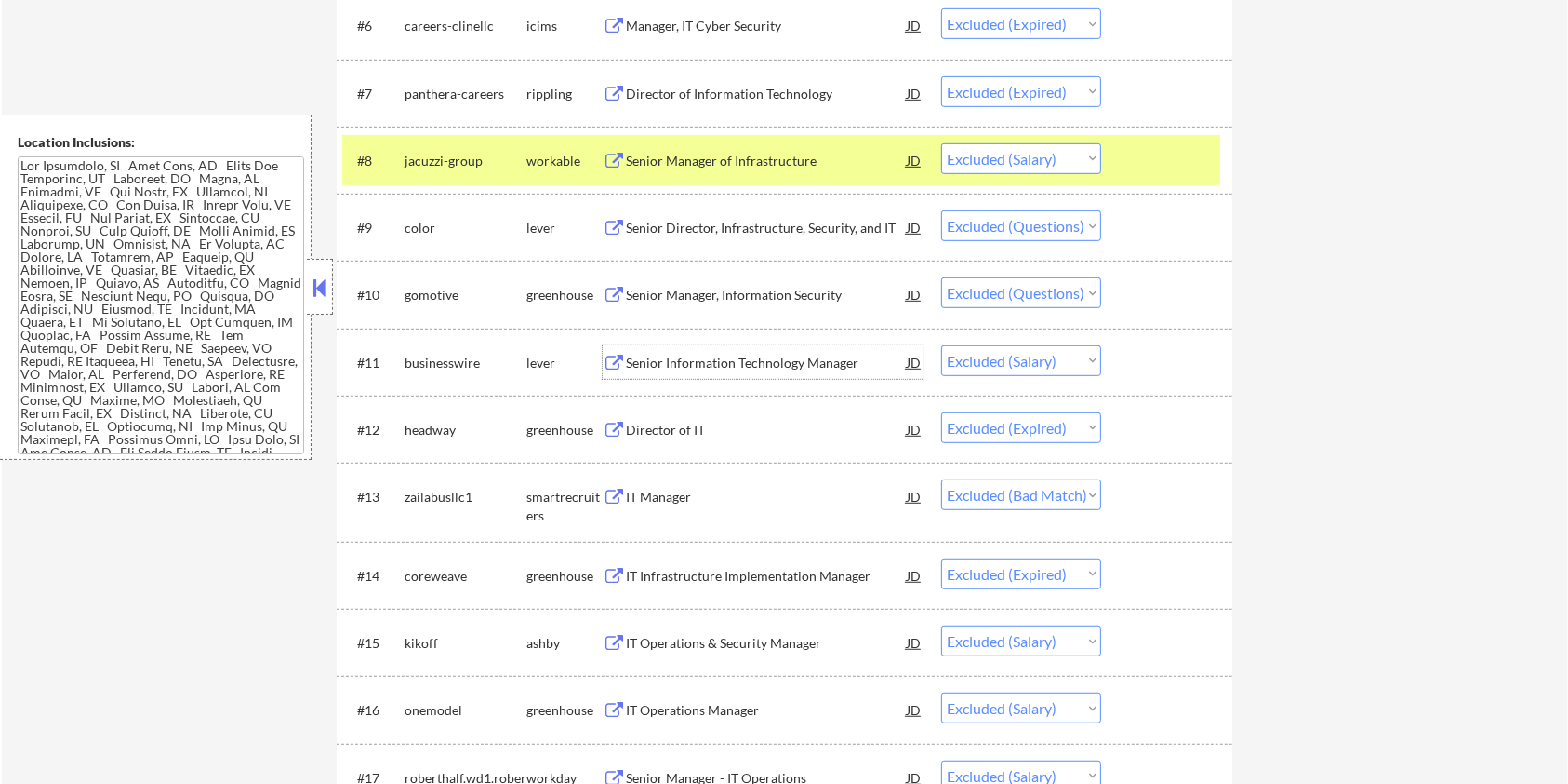
click at [822, 355] on div "Senior Information Technology Manager" at bounding box center [766, 363] width 281 height 19
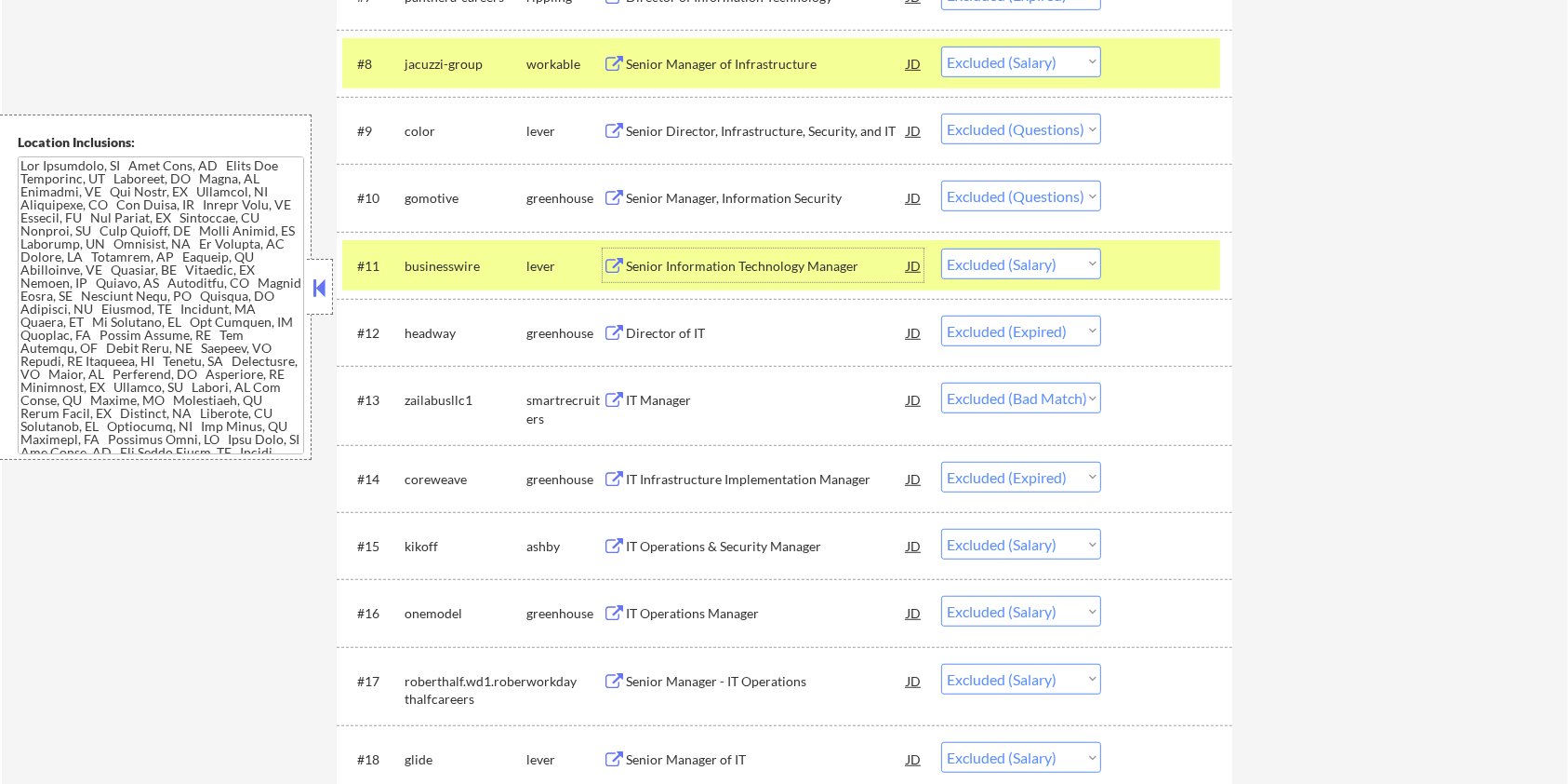
scroll to position [1117, 0]
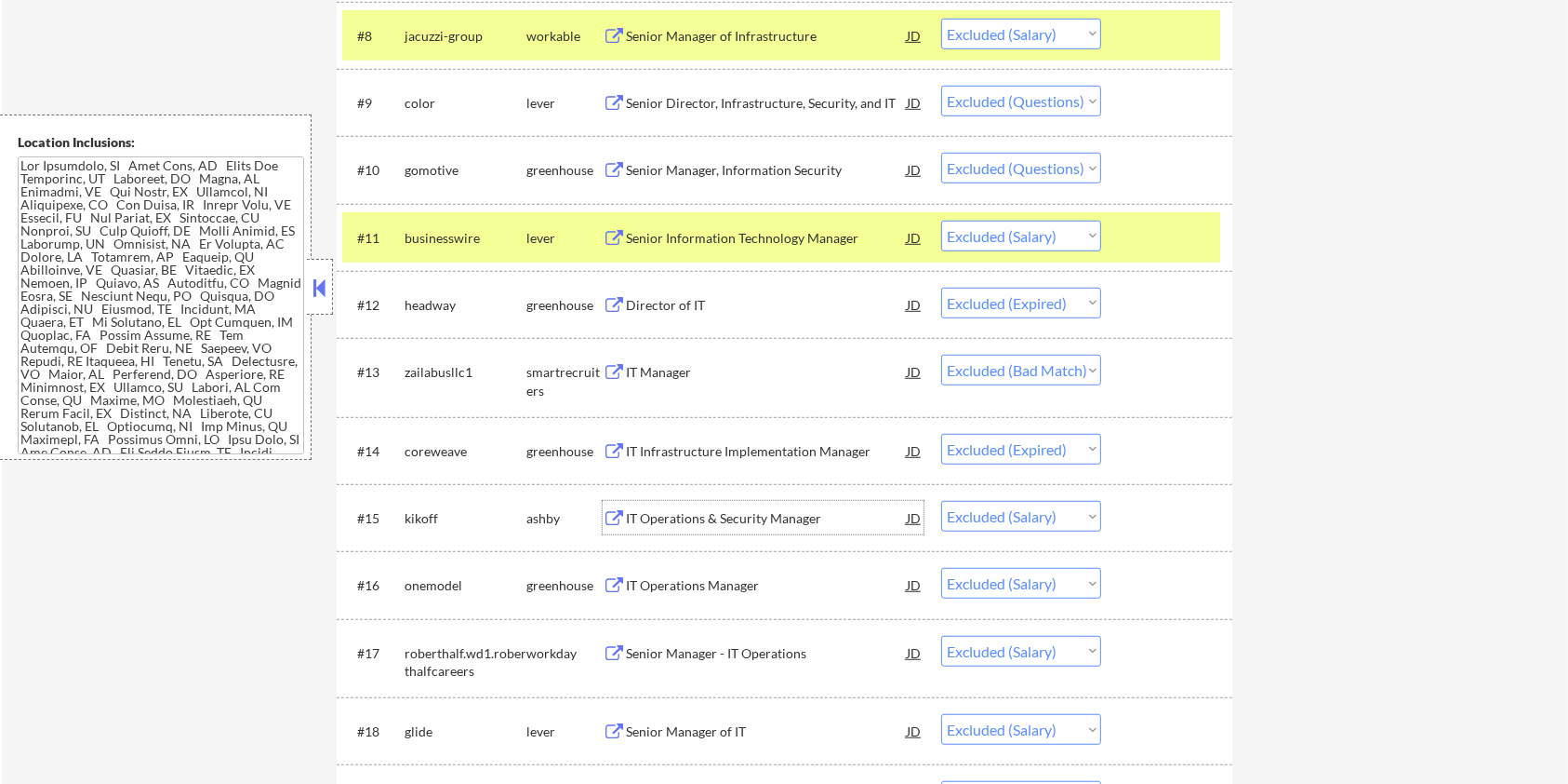
click at [782, 522] on div "IT Operations & Security Manager" at bounding box center [766, 518] width 281 height 19
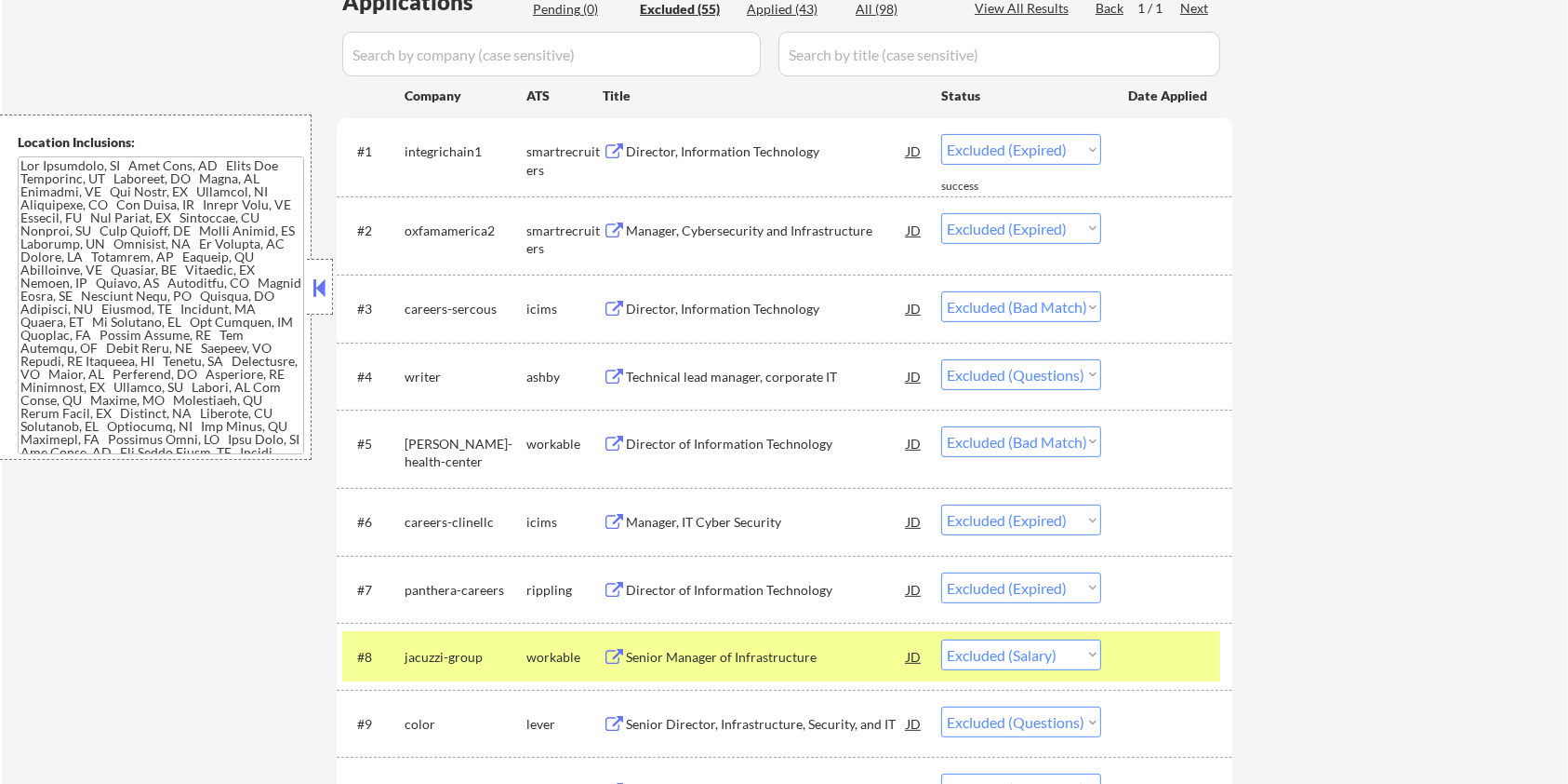
scroll to position [248, 0]
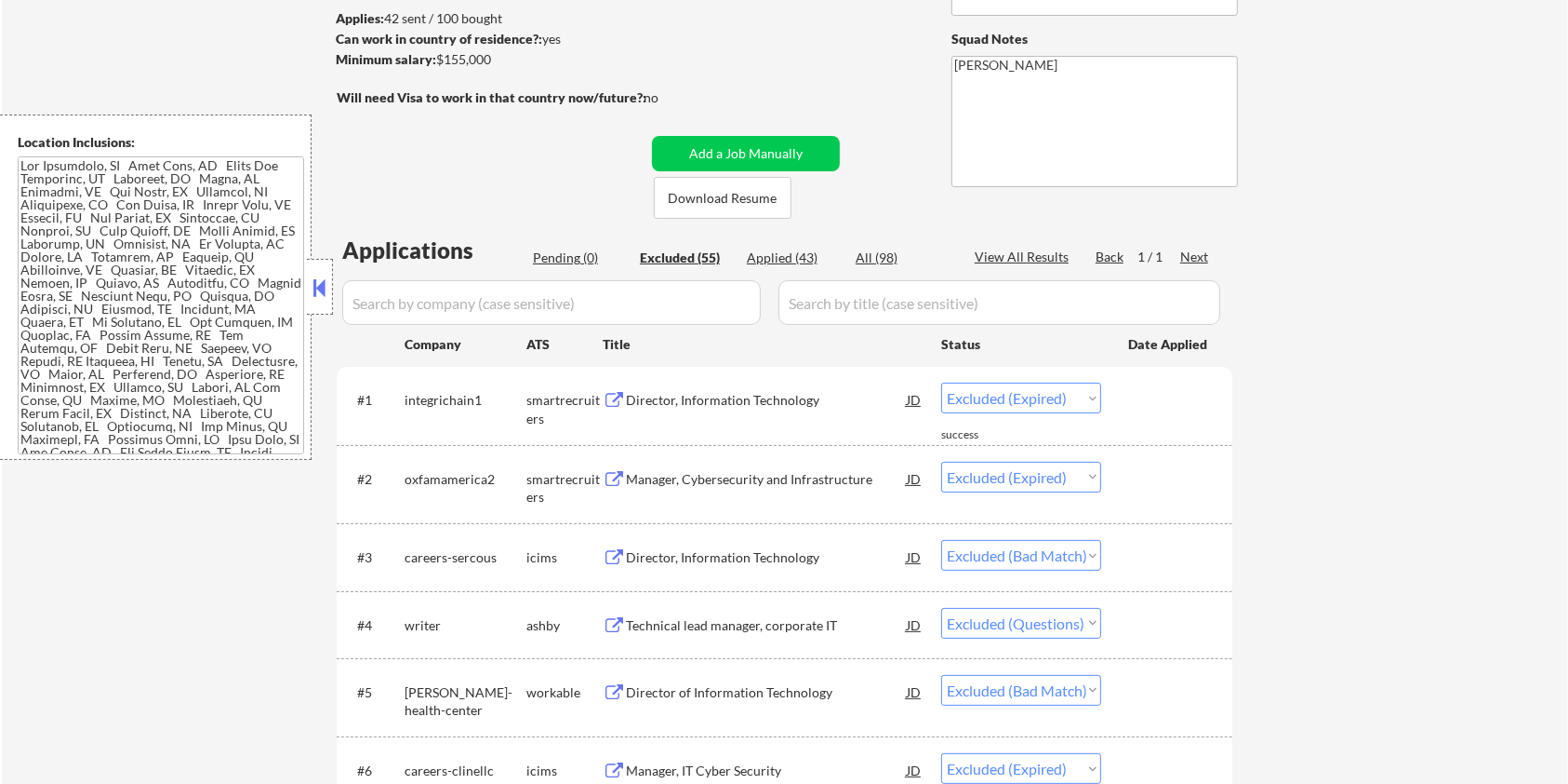
drag, startPoint x: 511, startPoint y: 62, endPoint x: 437, endPoint y: 62, distance: 74.0
click at [437, 62] on div "Minimum salary: $155,000" at bounding box center [491, 59] width 310 height 19
copy div "$155,000"
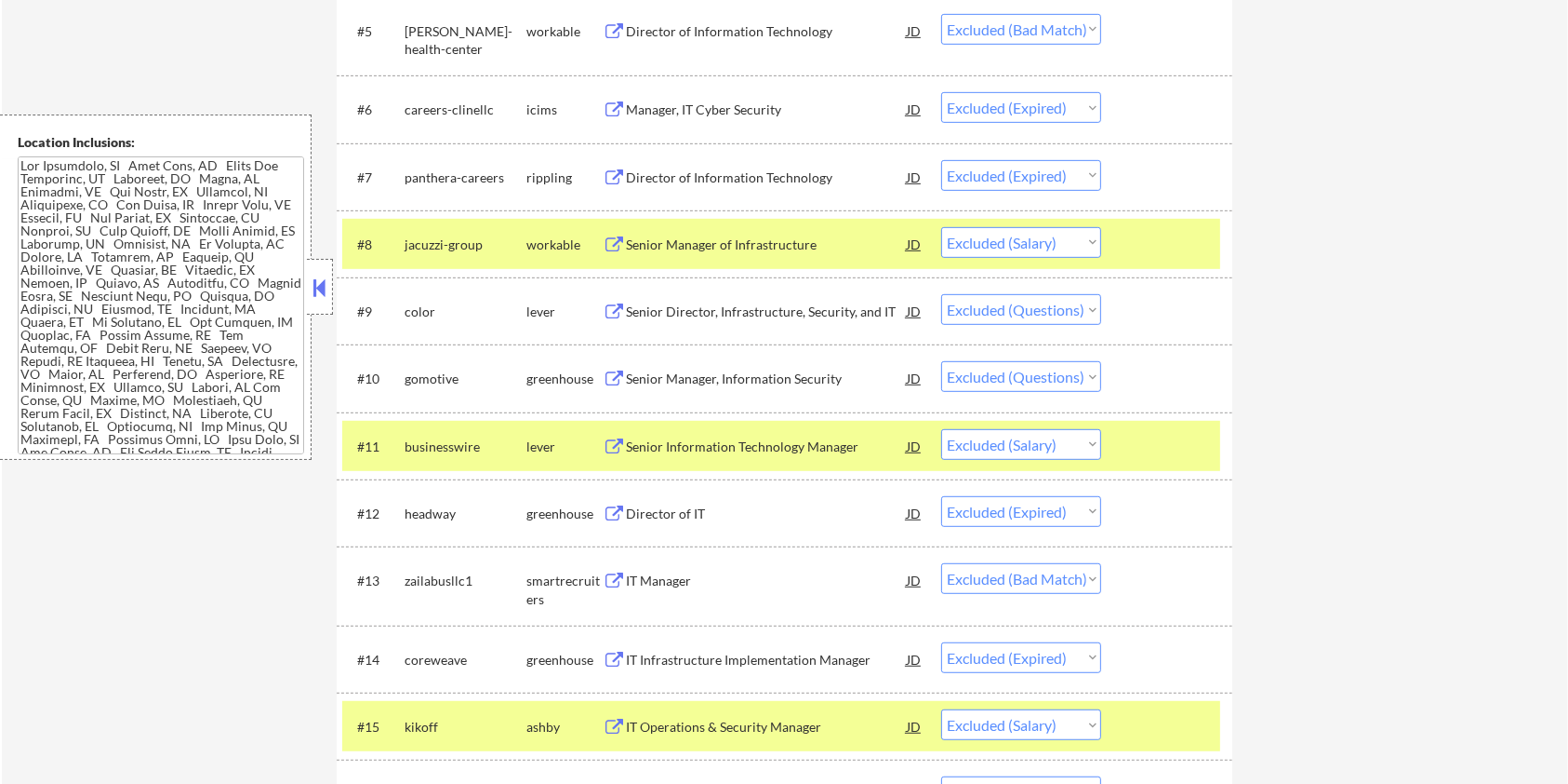
scroll to position [992, 0]
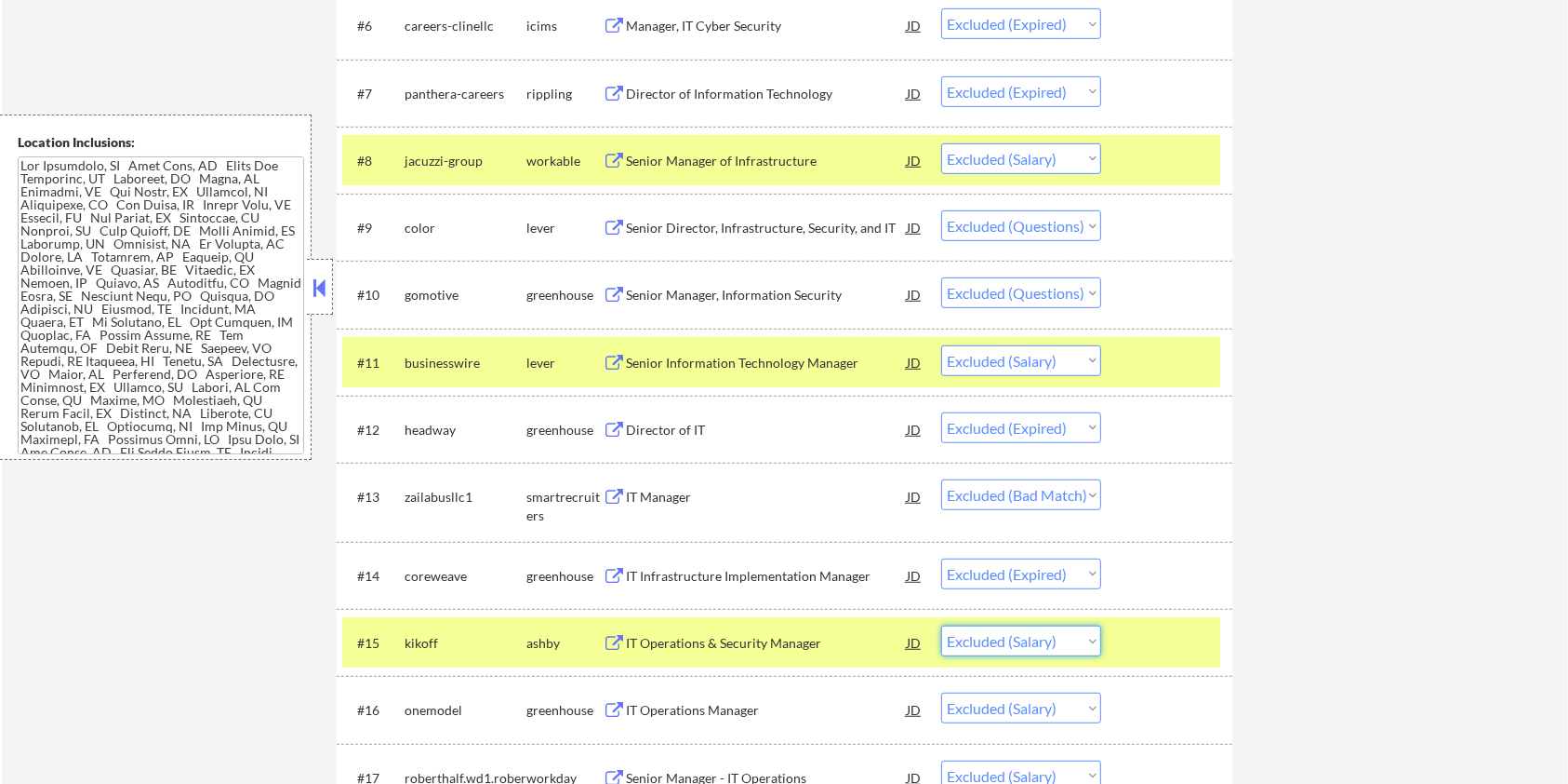
click at [1072, 648] on select "Choose an option... Pending Applied Excluded (Questions) Excluded (Expired) Exc…" at bounding box center [1021, 640] width 160 height 30
click at [941, 625] on select "Choose an option... Pending Applied Excluded (Questions) Excluded (Expired) Exc…" at bounding box center [1021, 640] width 160 height 30
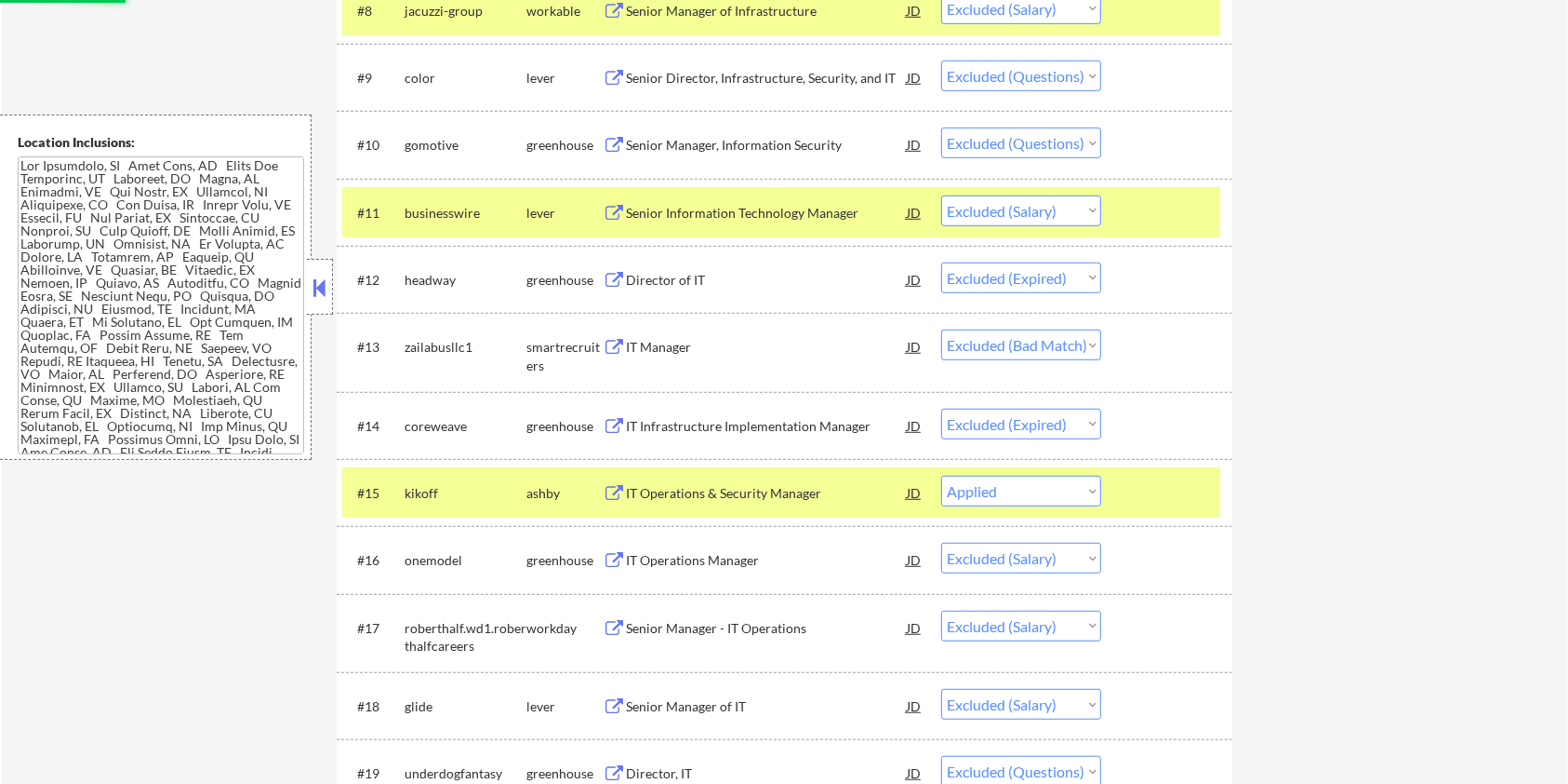
scroll to position [1240, 0]
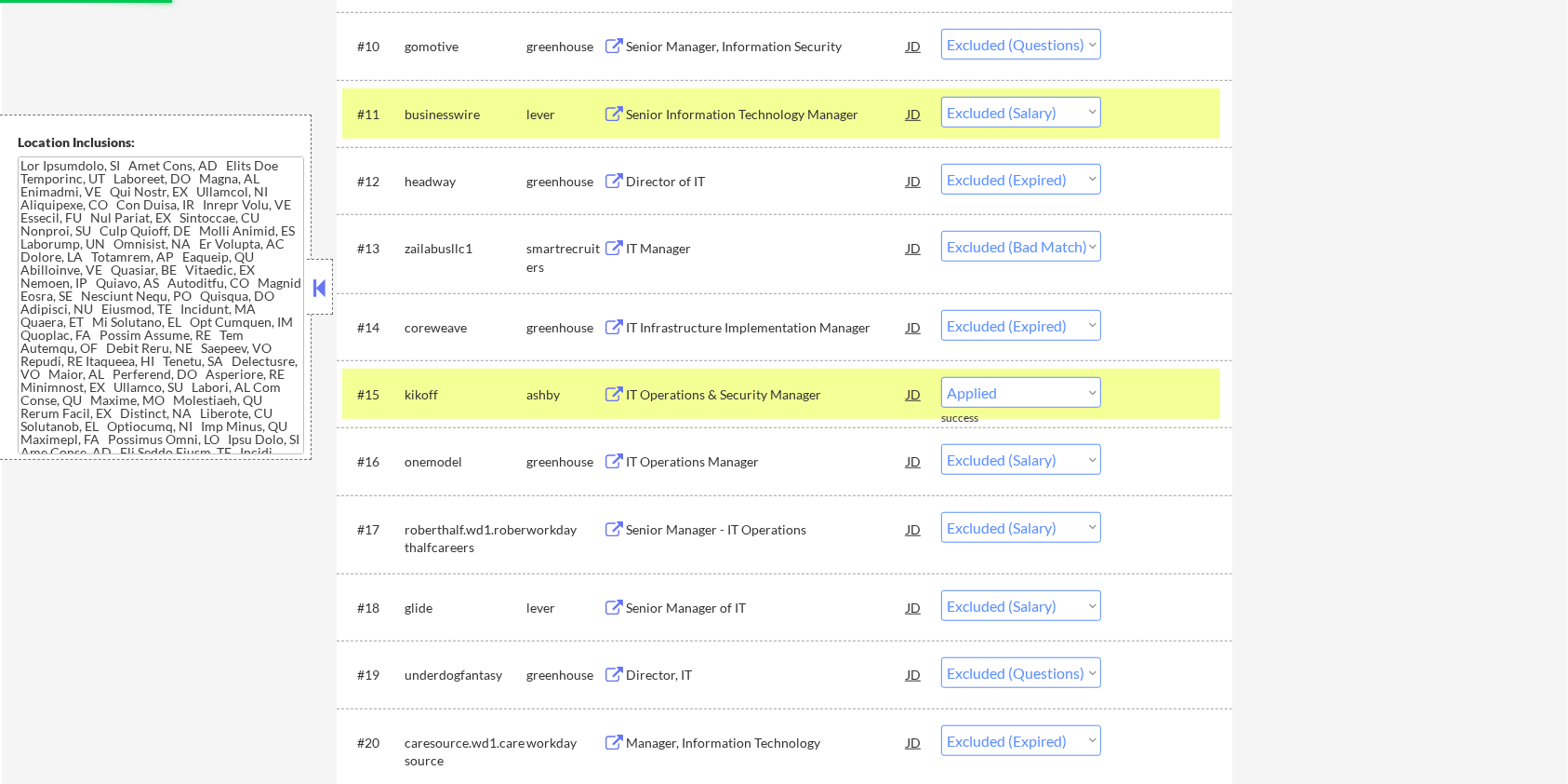
select select ""excluded__salary_""
select select ""excluded""
select select ""excluded__expired_""
select select ""excluded__location_""
select select ""excluded__salary_""
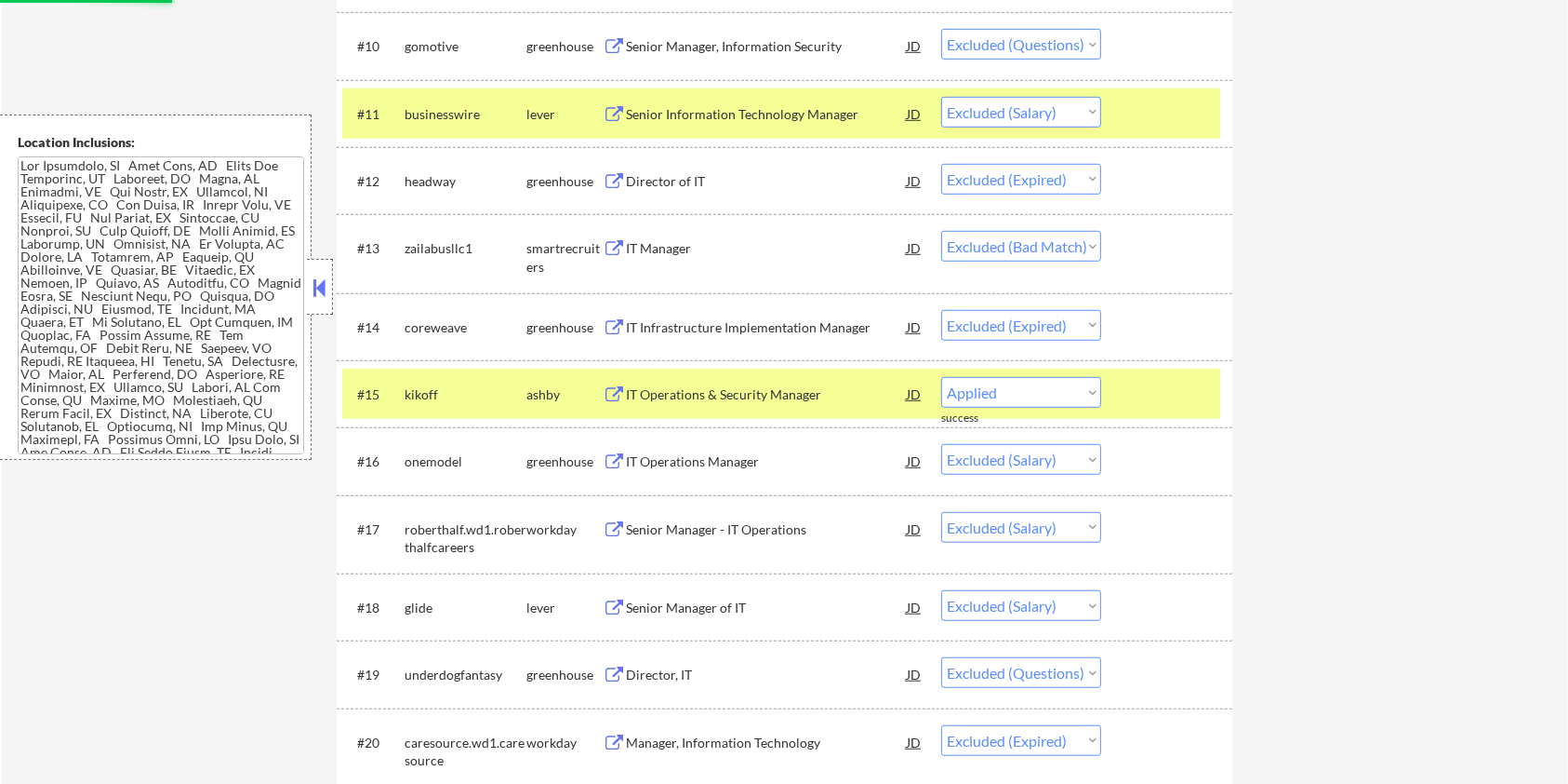
select select ""excluded__expired_""
select select ""excluded__location_""
select select ""excluded""
select select ""excluded__salary_""
select select ""excluded__expired_""
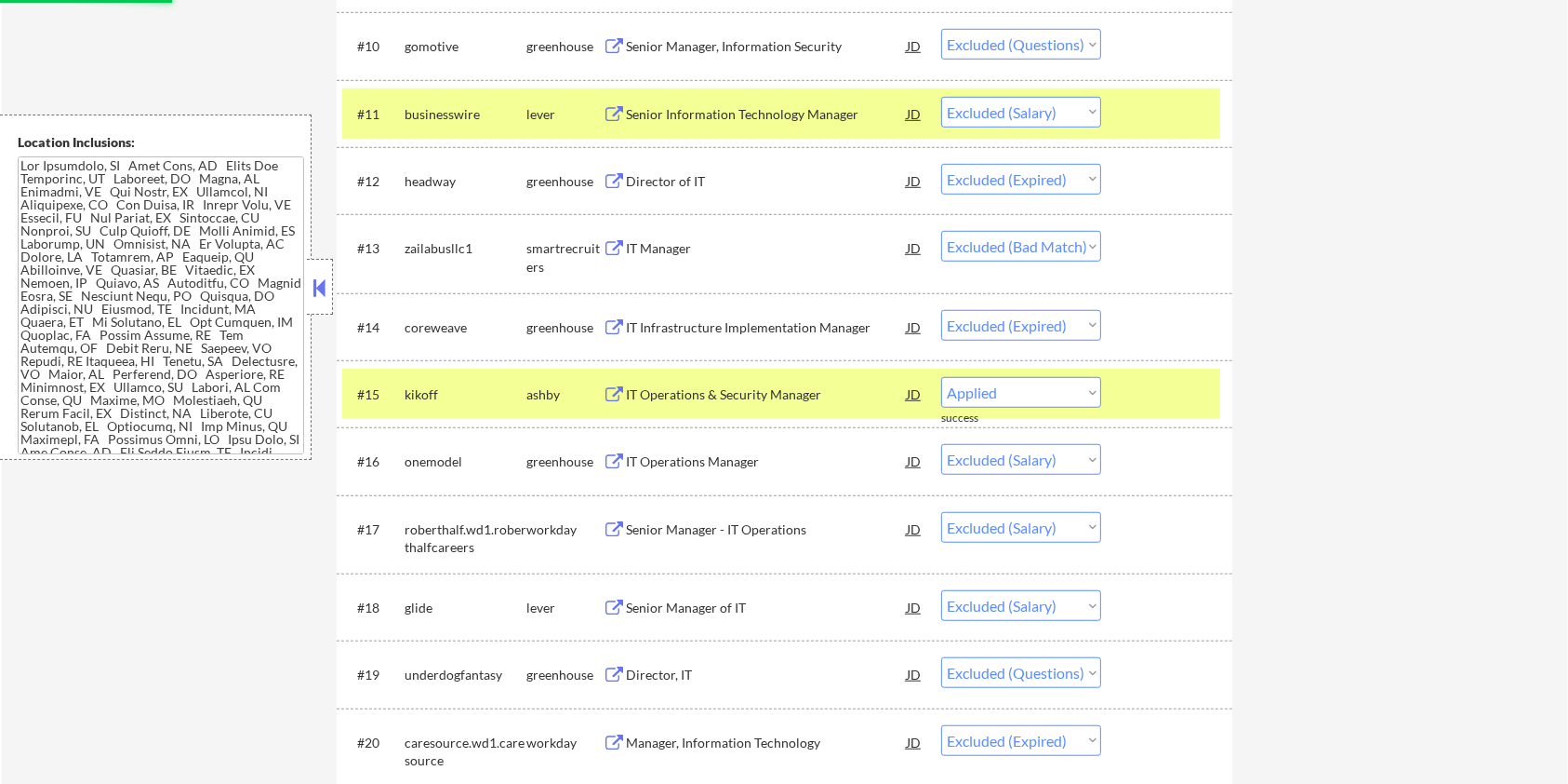
select select ""excluded__location_""
select select ""excluded__expired_""
select select ""excluded__bad_match_""
select select ""excluded__expired_""
select select ""excluded__bad_match_""
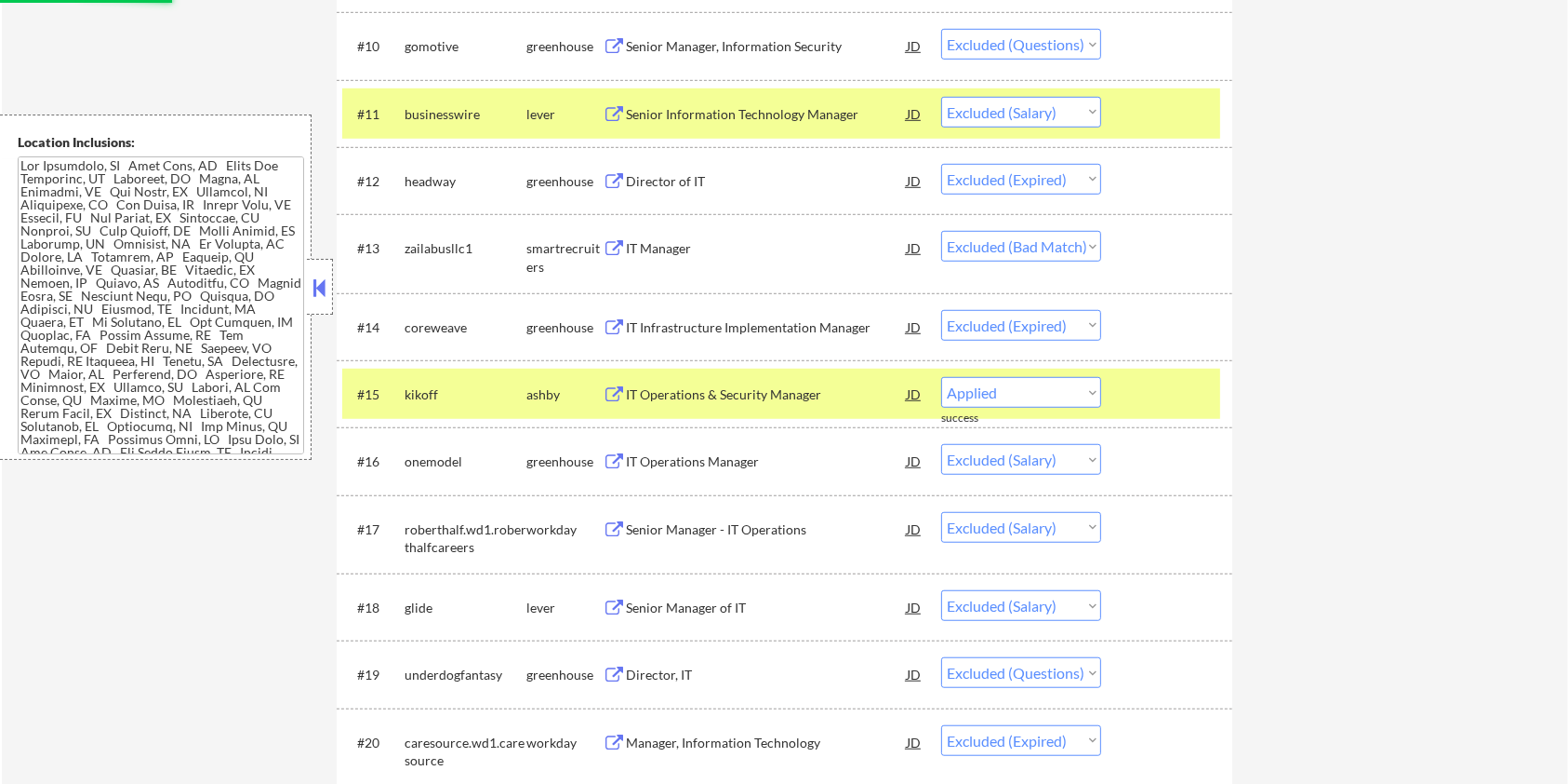
select select ""excluded""
select select ""excluded__bad_match_""
select select ""excluded__expired_""
select select ""excluded__bad_match_""
select select ""excluded__expired_""
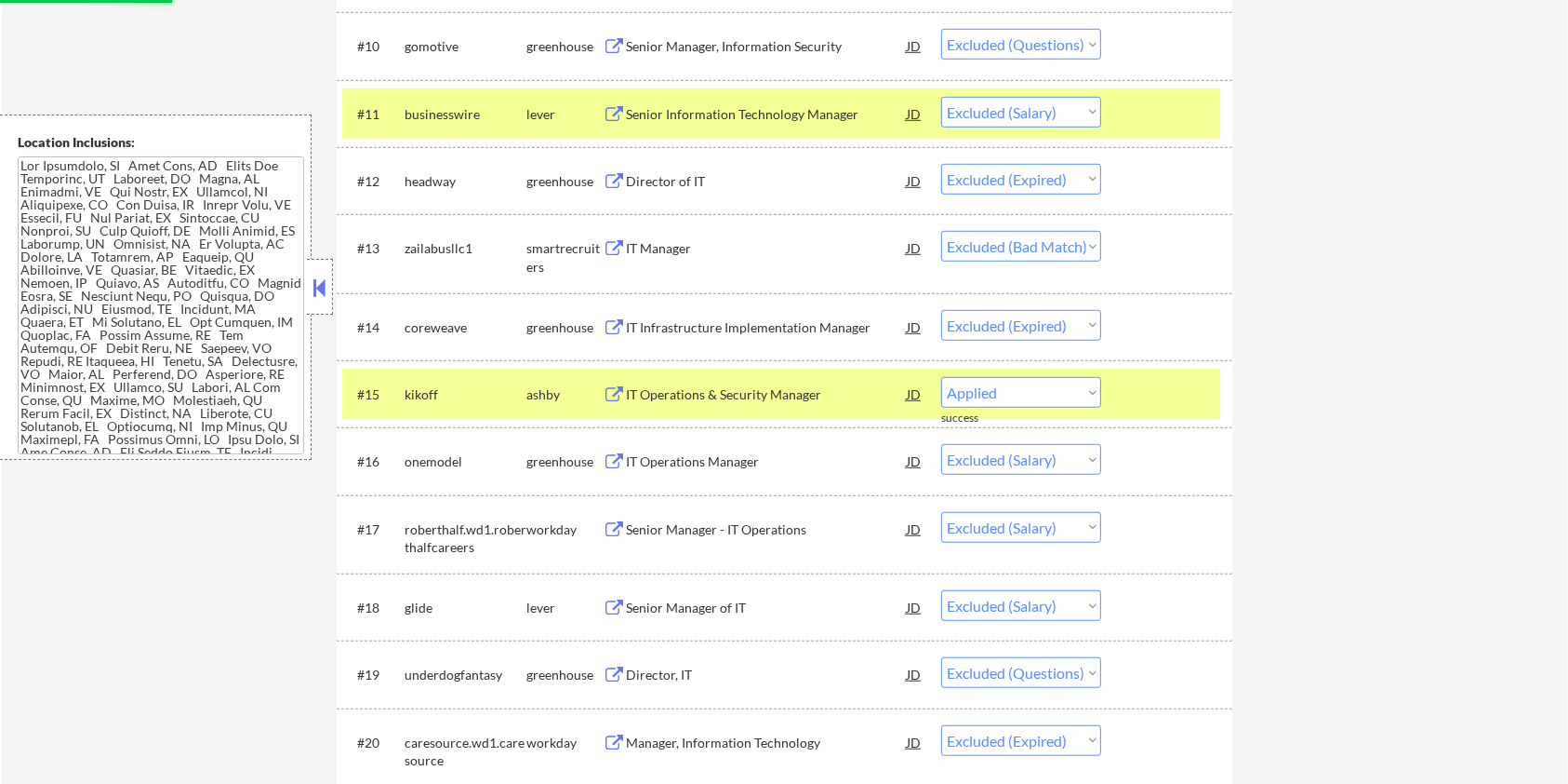
select select ""excluded__bad_match_""
select select ""excluded__location_""
select select ""excluded__expired_""
select select ""excluded__salary_""
select select ""excluded__bad_match_""
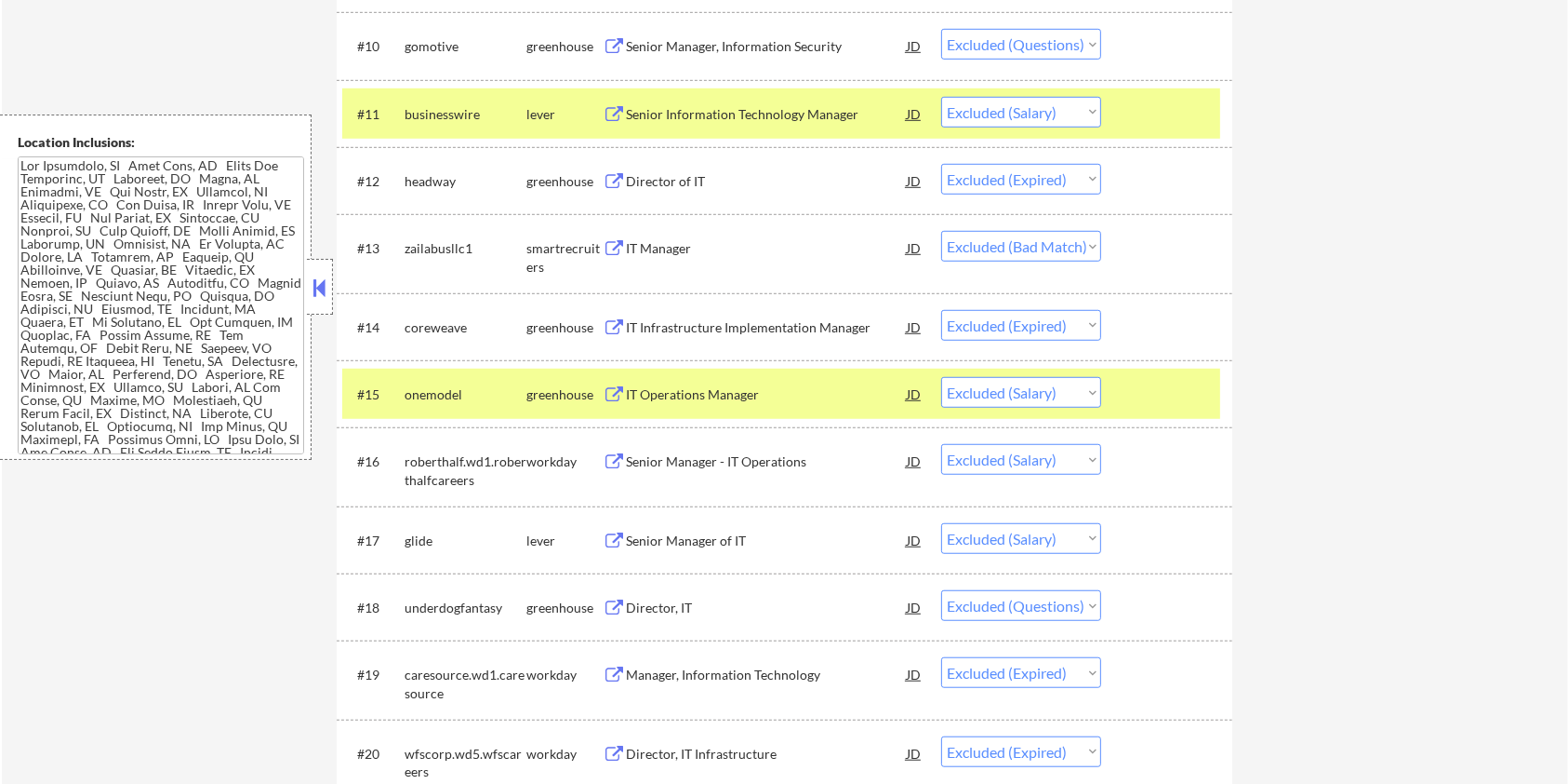
click at [1157, 118] on div at bounding box center [1169, 113] width 82 height 33
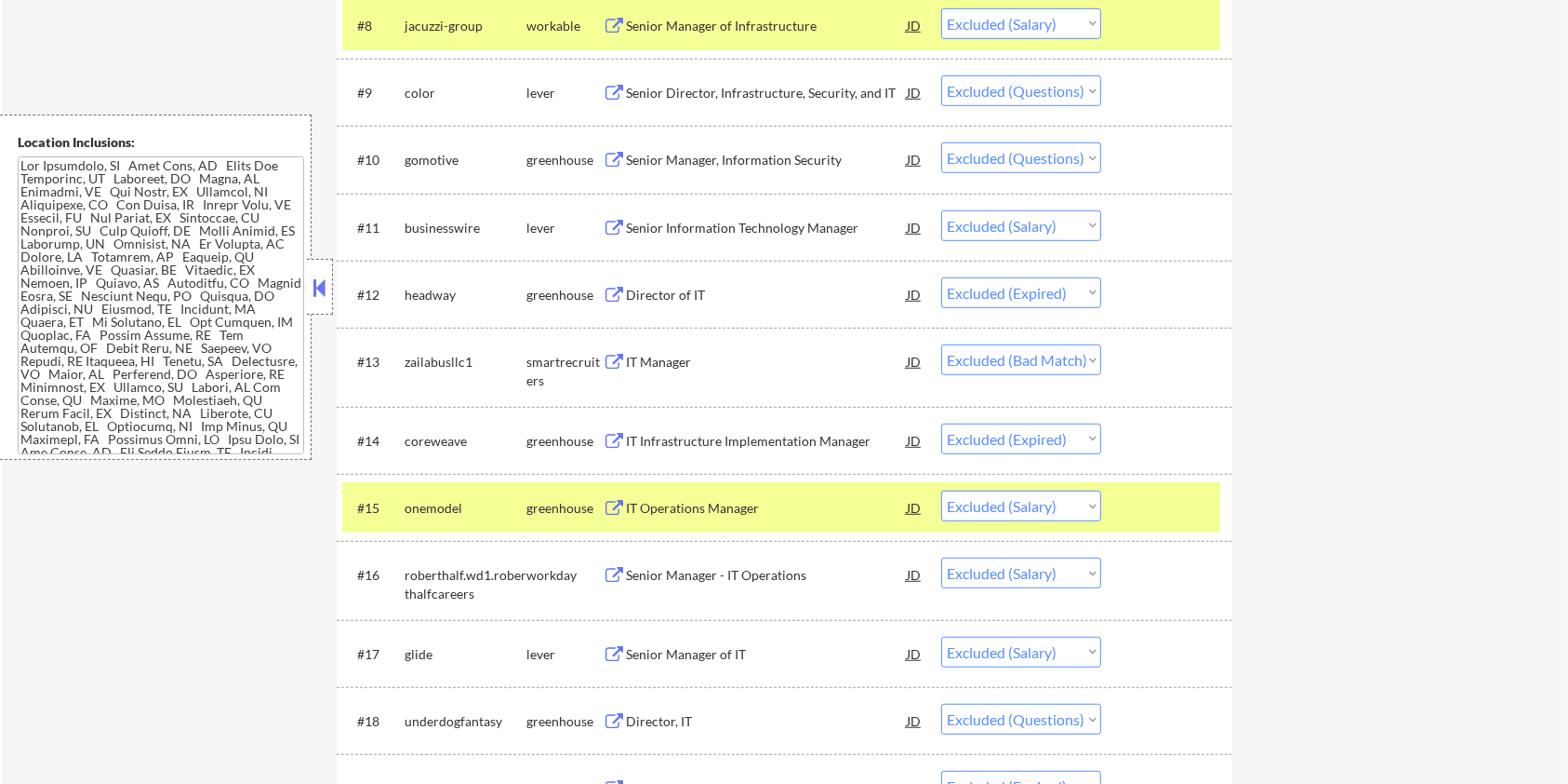
scroll to position [992, 0]
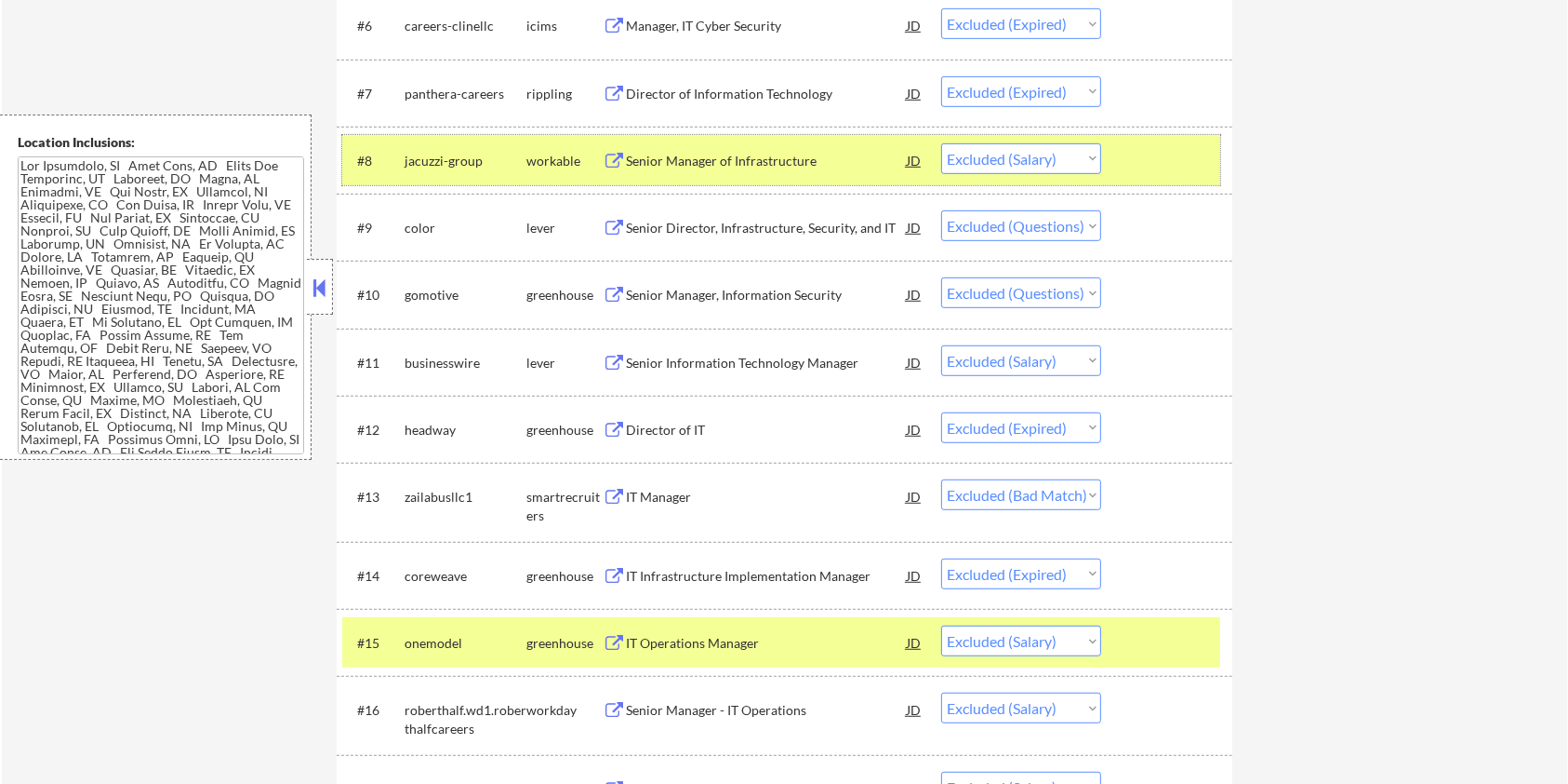
click at [1145, 164] on div at bounding box center [1169, 160] width 82 height 33
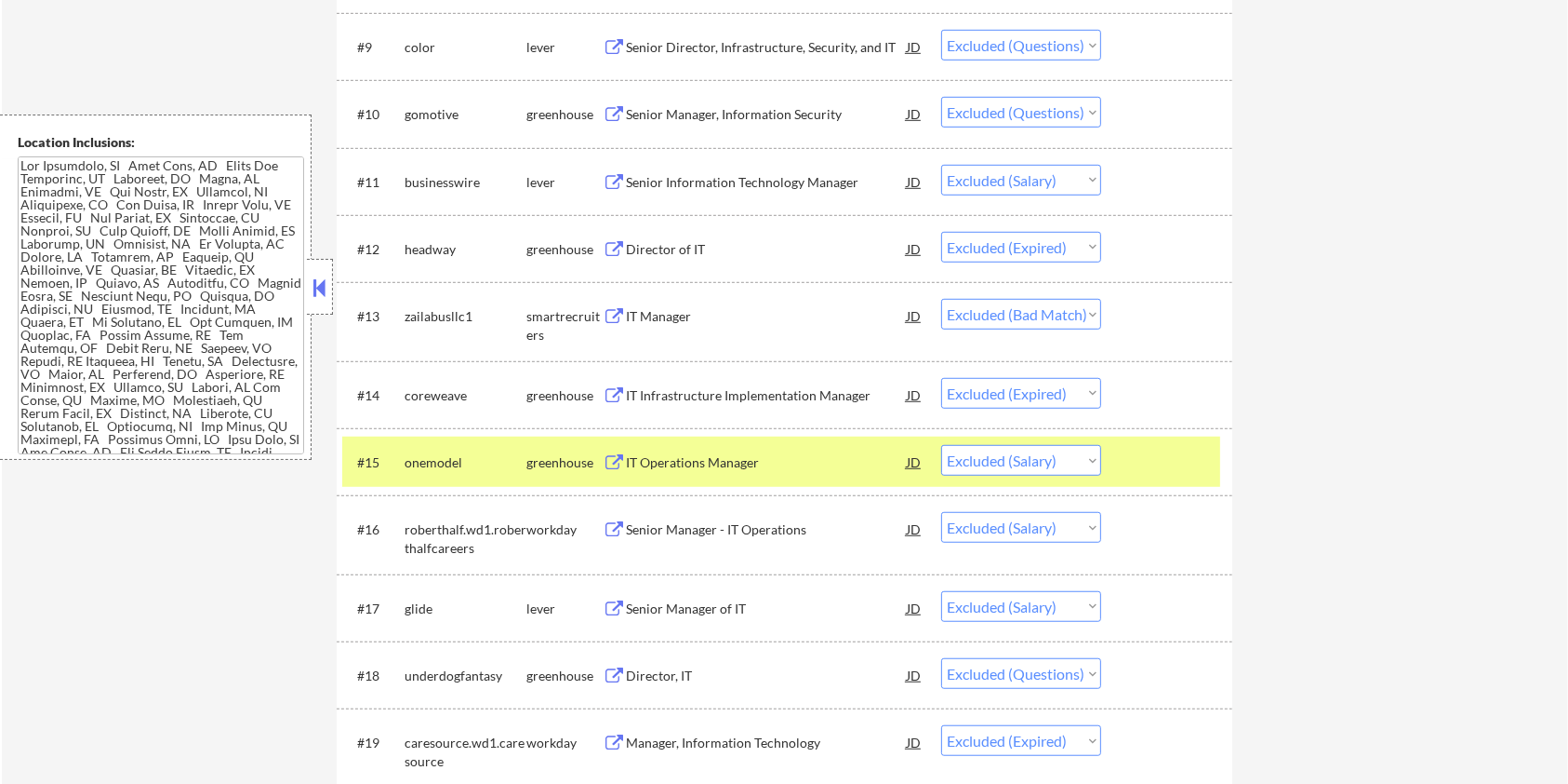
scroll to position [1240, 0]
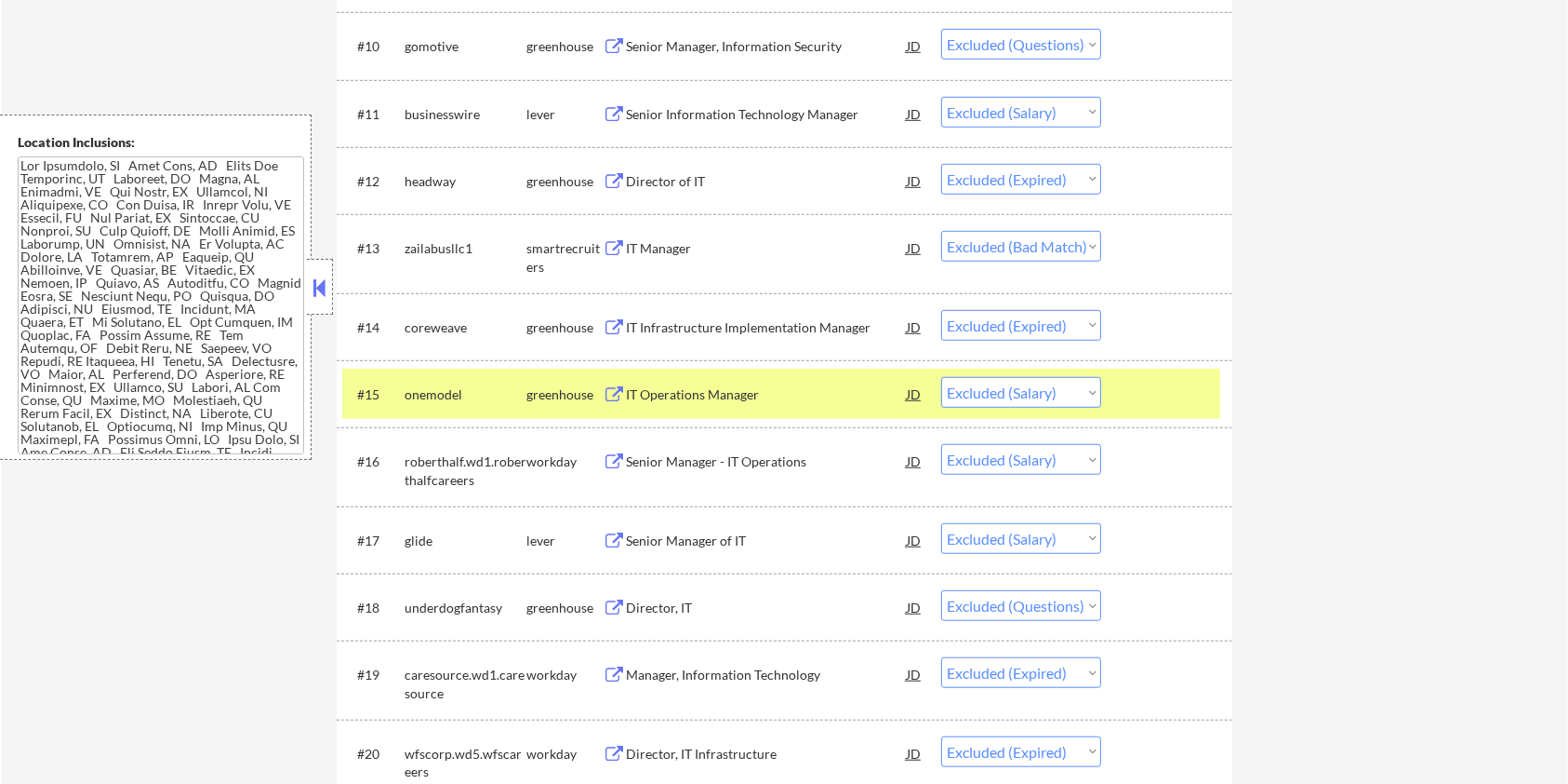
click at [751, 396] on div "IT Operations Manager" at bounding box center [766, 394] width 281 height 19
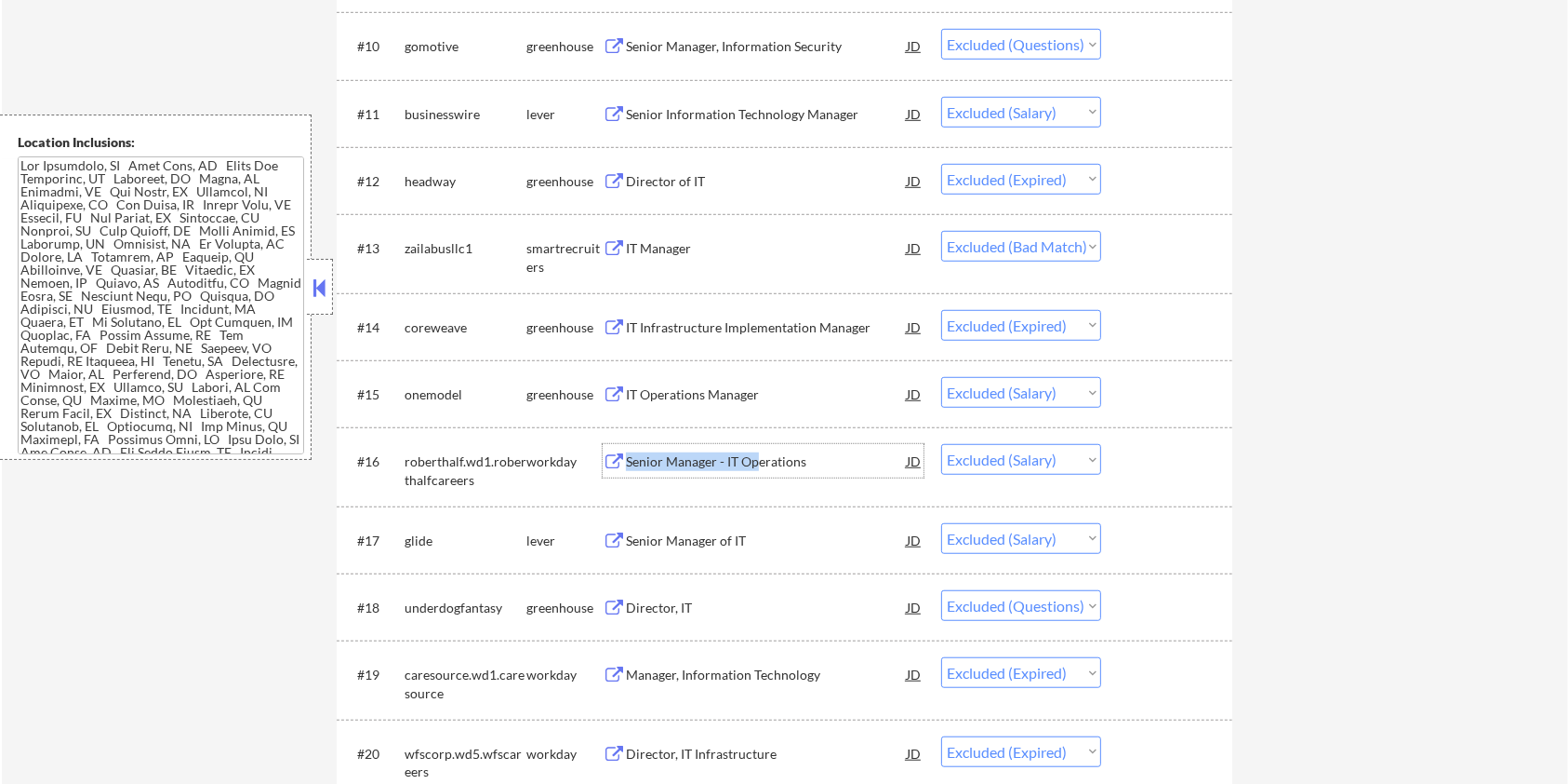
drag, startPoint x: 759, startPoint y: 463, endPoint x: 821, endPoint y: 488, distance: 66.9
click at [821, 488] on div "#16 roberthalf.wd1.roberthalfcareers workday Senior Manager - IT Operations JD …" at bounding box center [781, 466] width 878 height 61
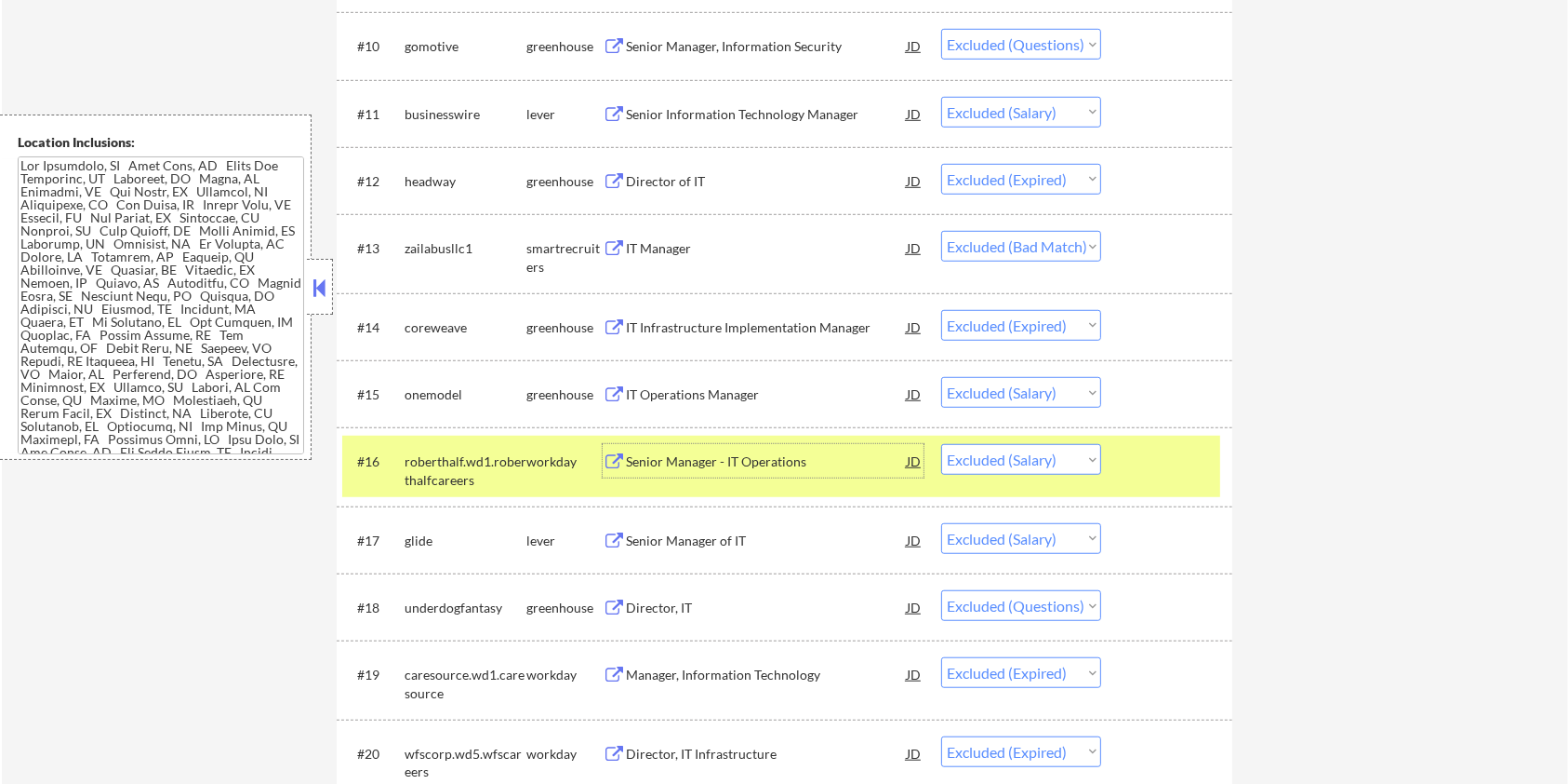
click at [722, 534] on div "Senior Manager of IT" at bounding box center [766, 540] width 281 height 19
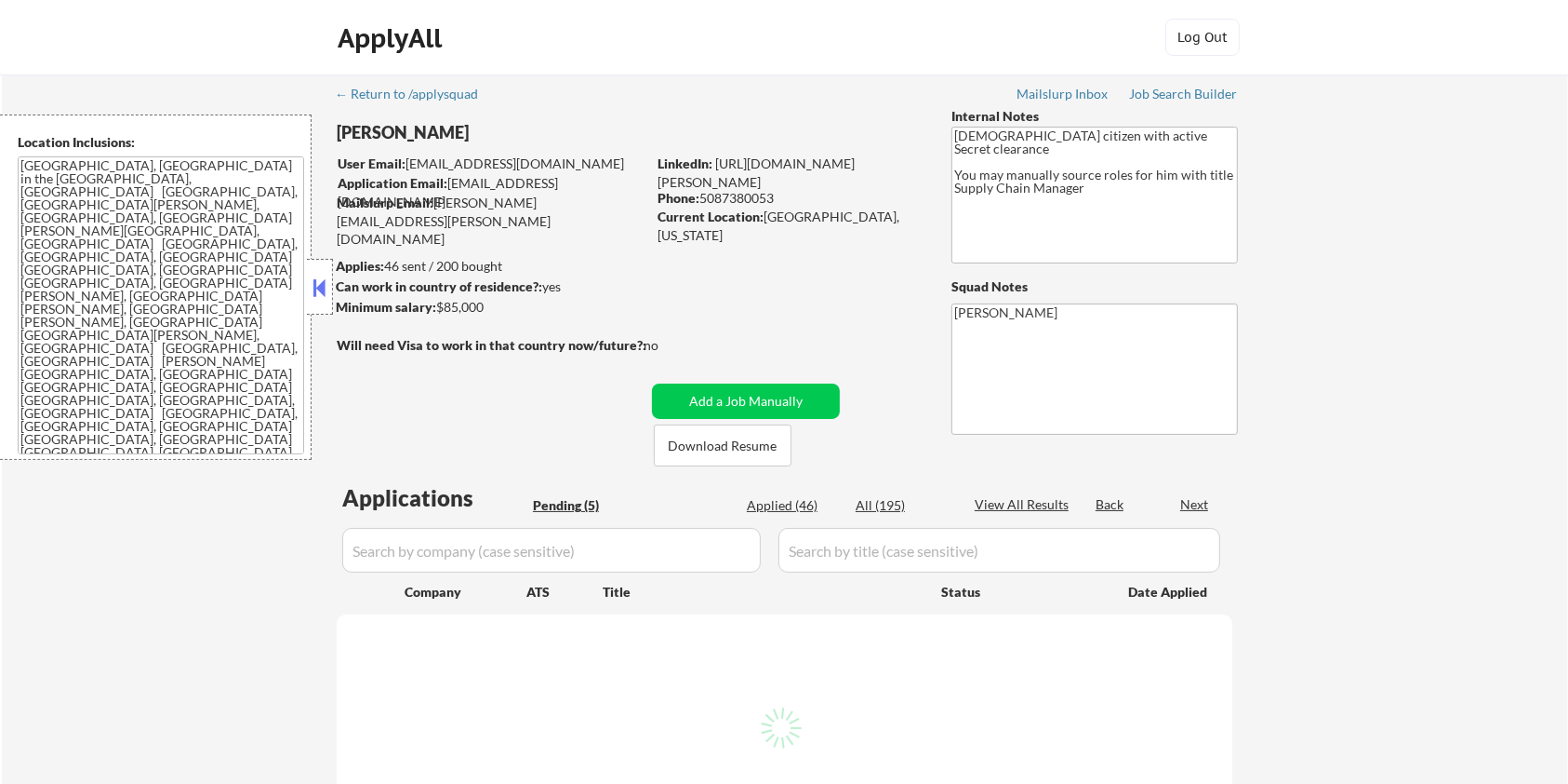
select select ""pending""
